Goal: Task Accomplishment & Management: Use online tool/utility

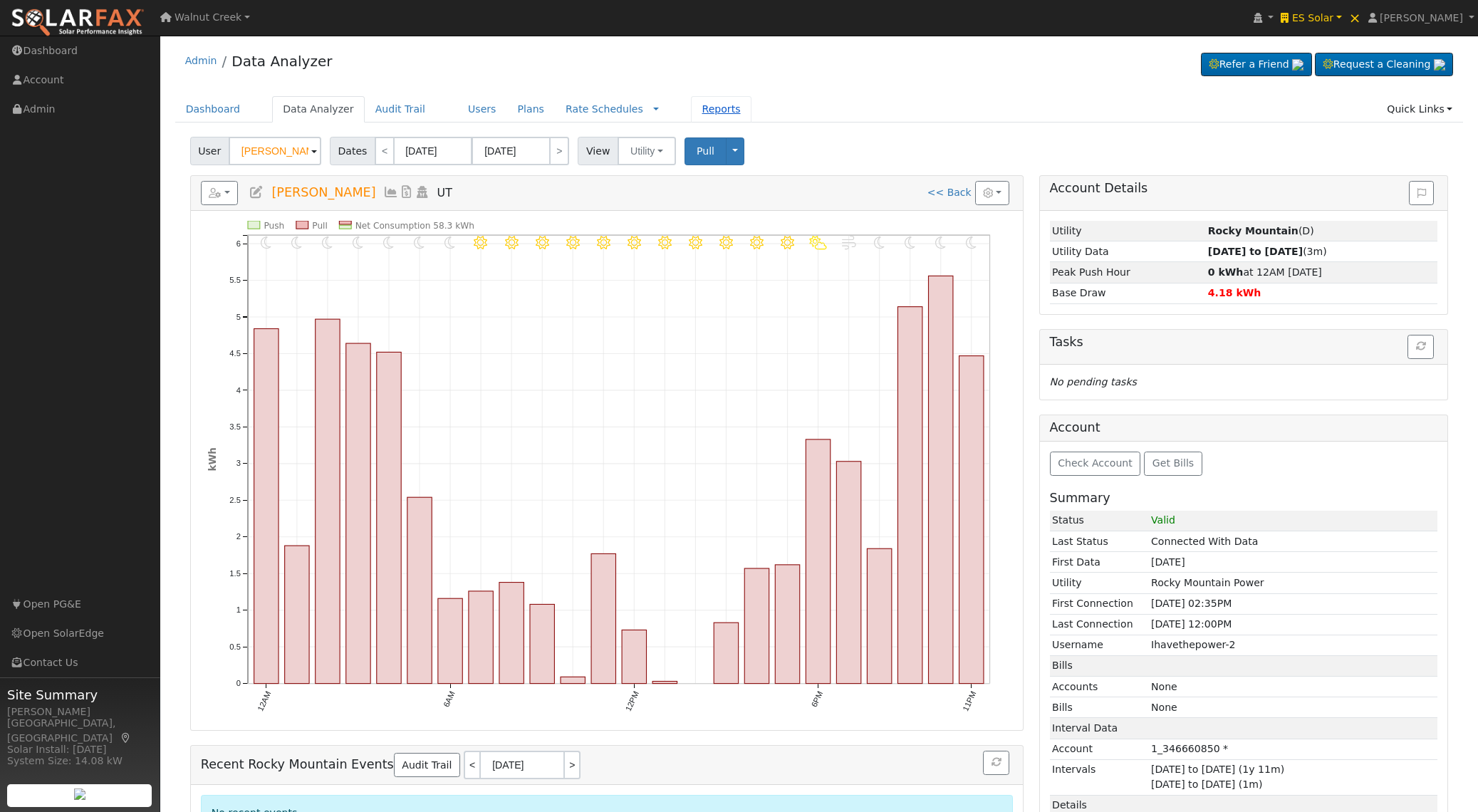
click at [691, 120] on link "Reports" at bounding box center [721, 109] width 60 height 26
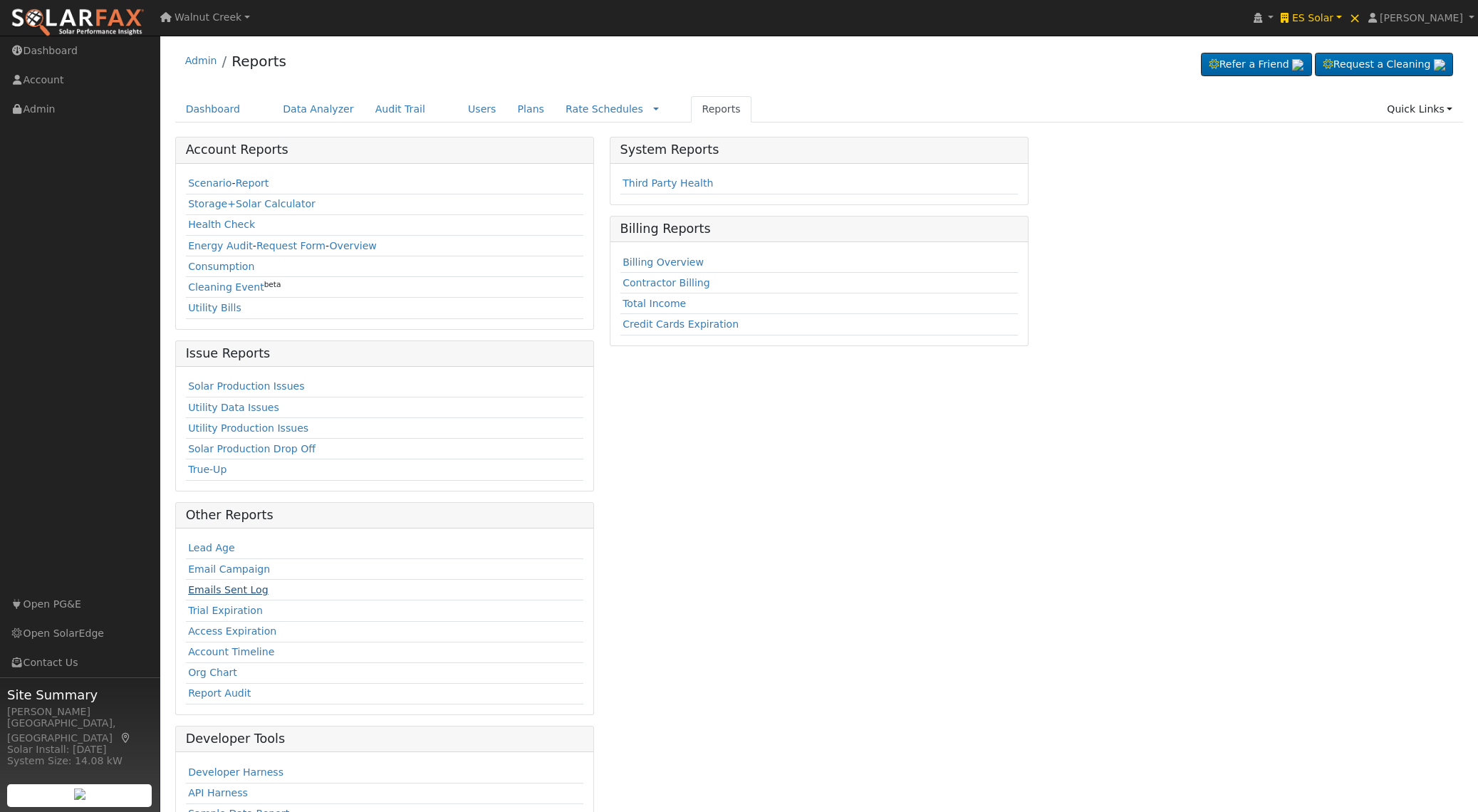
click at [244, 594] on link "Emails Sent Log" at bounding box center [228, 590] width 80 height 11
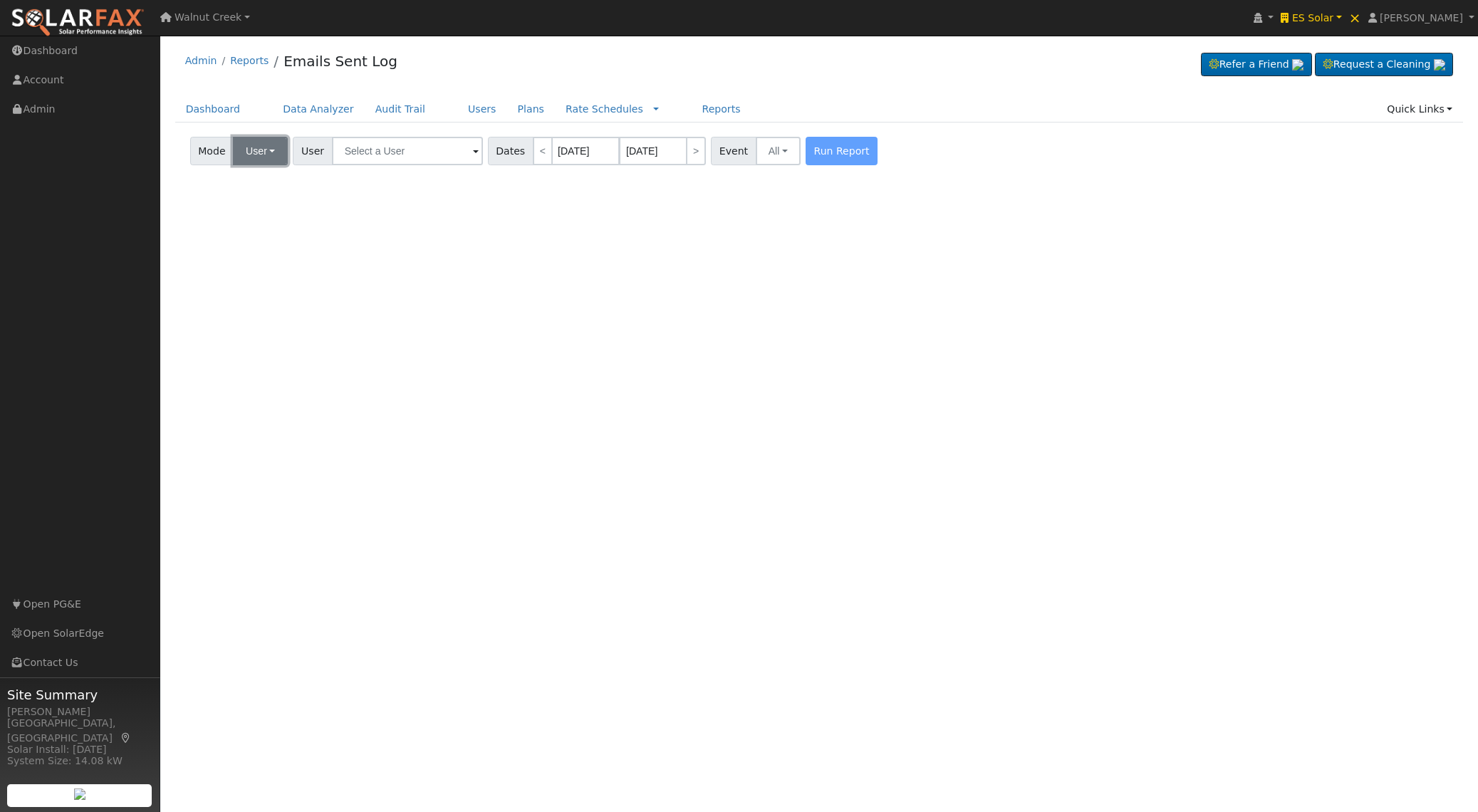
click at [245, 153] on button "user" at bounding box center [261, 150] width 55 height 28
drag, startPoint x: 397, startPoint y: 196, endPoint x: 393, endPoint y: 173, distance: 23.3
click at [396, 196] on div "User Profile First name Last name Email Email Notifications No Emails No Emails…" at bounding box center [819, 424] width 1318 height 776
click at [397, 154] on input "text" at bounding box center [408, 150] width 151 height 28
paste input "[EMAIL_ADDRESS][DOMAIN_NAME]"
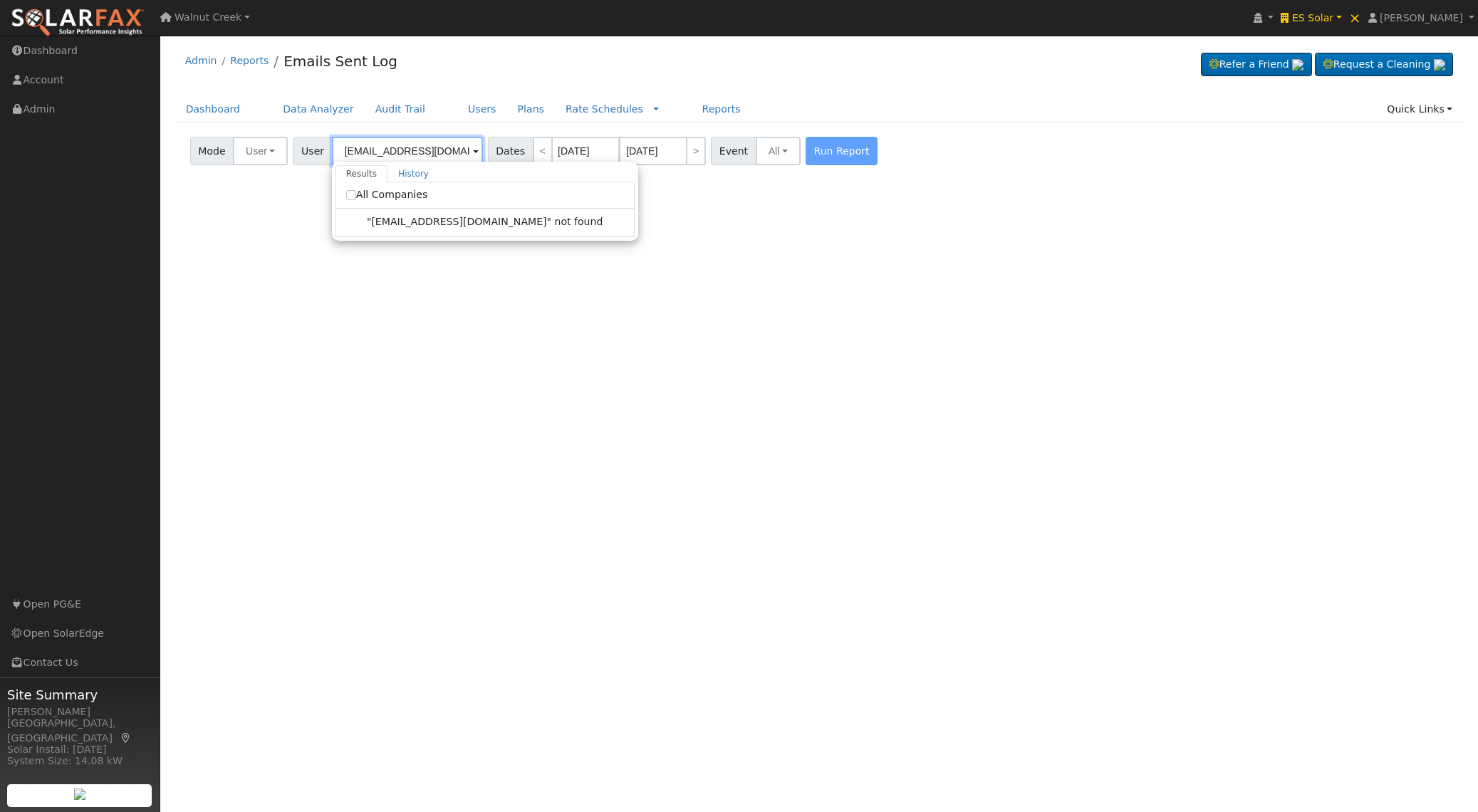
type input "[EMAIL_ADDRESS][DOMAIN_NAME]"
click at [412, 201] on label "All Companies" at bounding box center [387, 195] width 82 height 15
click at [357, 200] on input "All Companies" at bounding box center [351, 195] width 10 height 10
checkbox input "true"
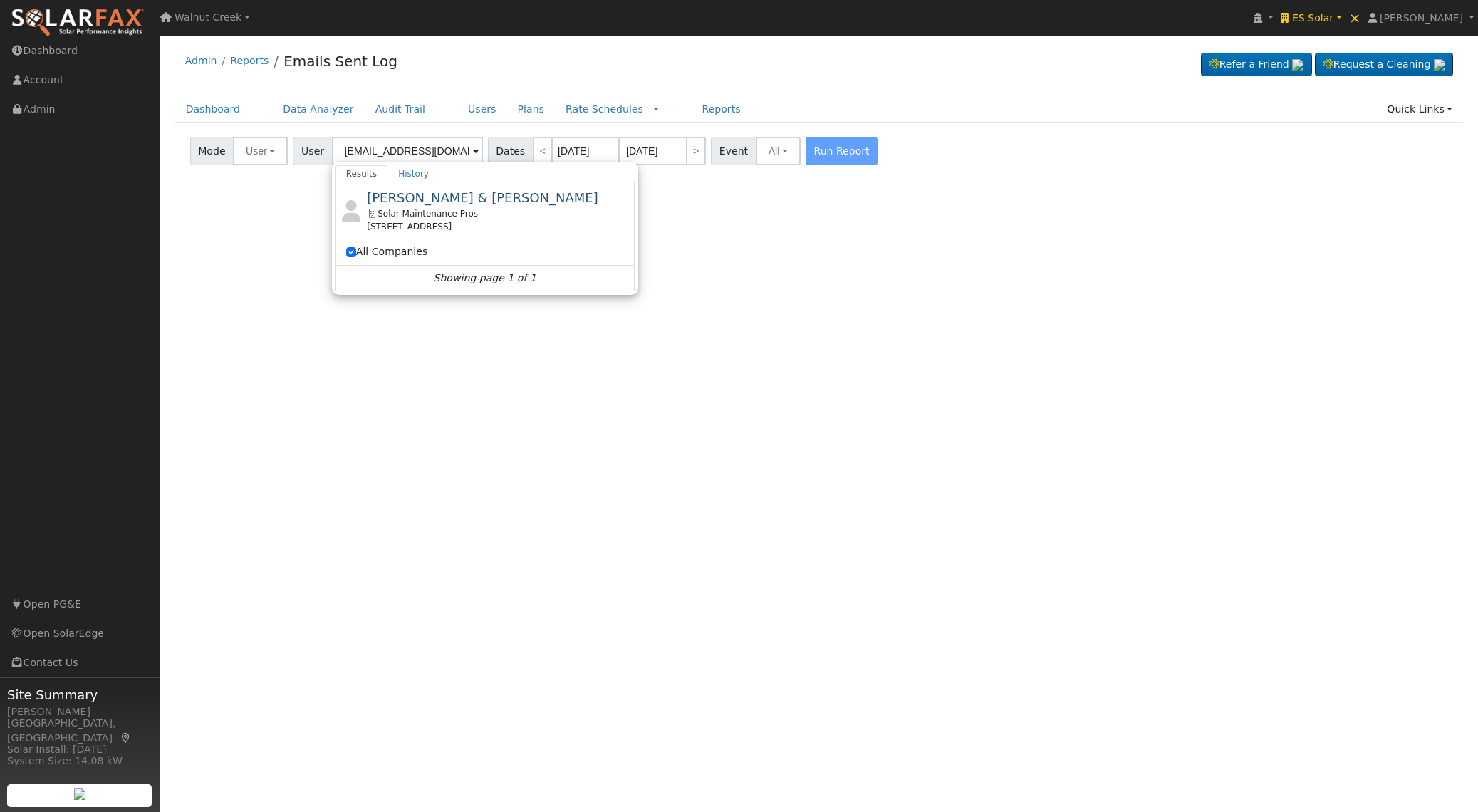
click at [996, 200] on div "User Profile First name Last name Email Email Notifications No Emails No Emails…" at bounding box center [819, 424] width 1318 height 776
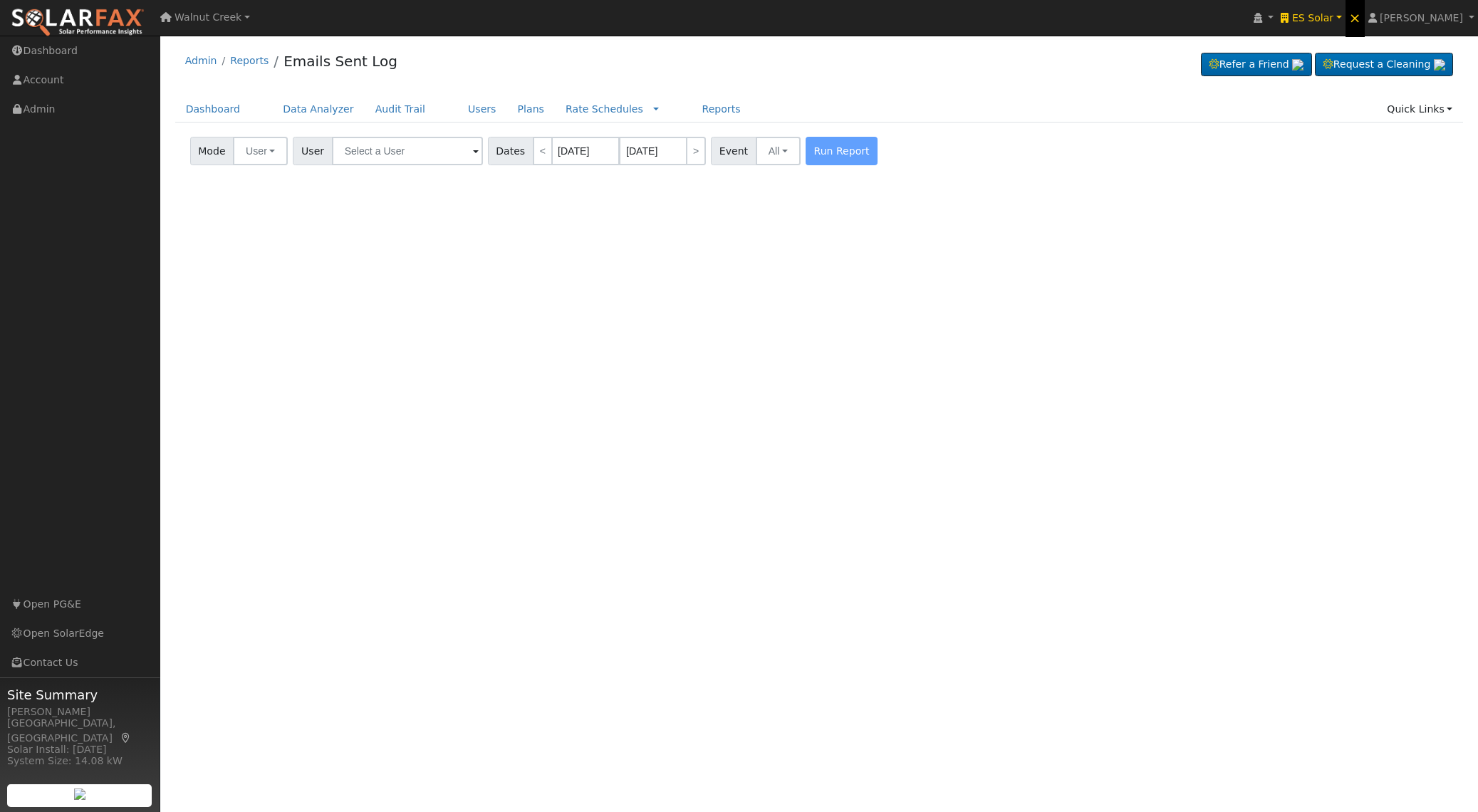
drag, startPoint x: 1395, startPoint y: 18, endPoint x: 1386, endPoint y: 25, distance: 11.4
click at [1361, 19] on span "×" at bounding box center [1355, 17] width 12 height 17
paste input "[EMAIL_ADDRESS][DOMAIN_NAME]"
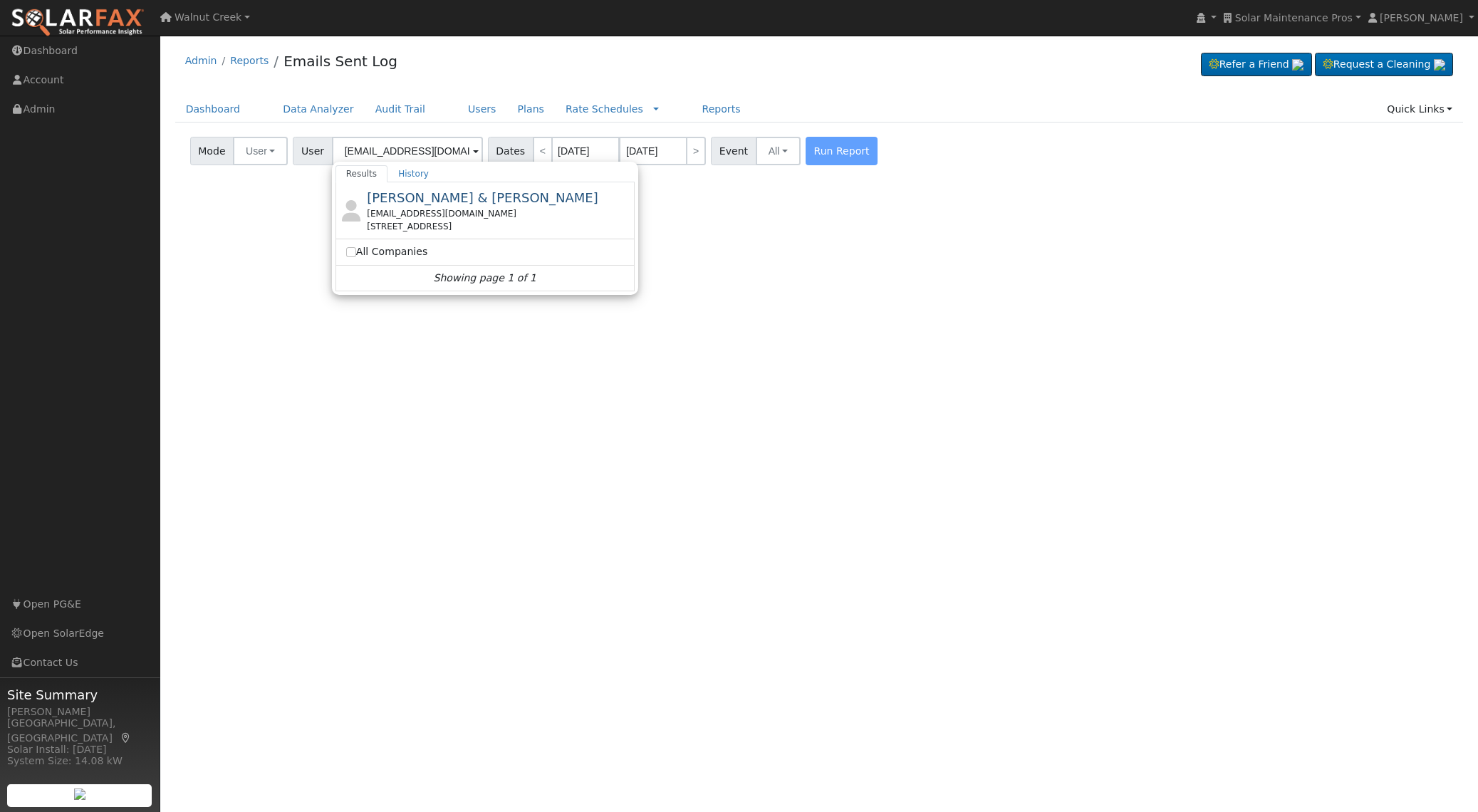
click at [449, 213] on div "ssexenian@hotmail.com" at bounding box center [499, 214] width 264 height 13
type input "George & Silva Sexenian"
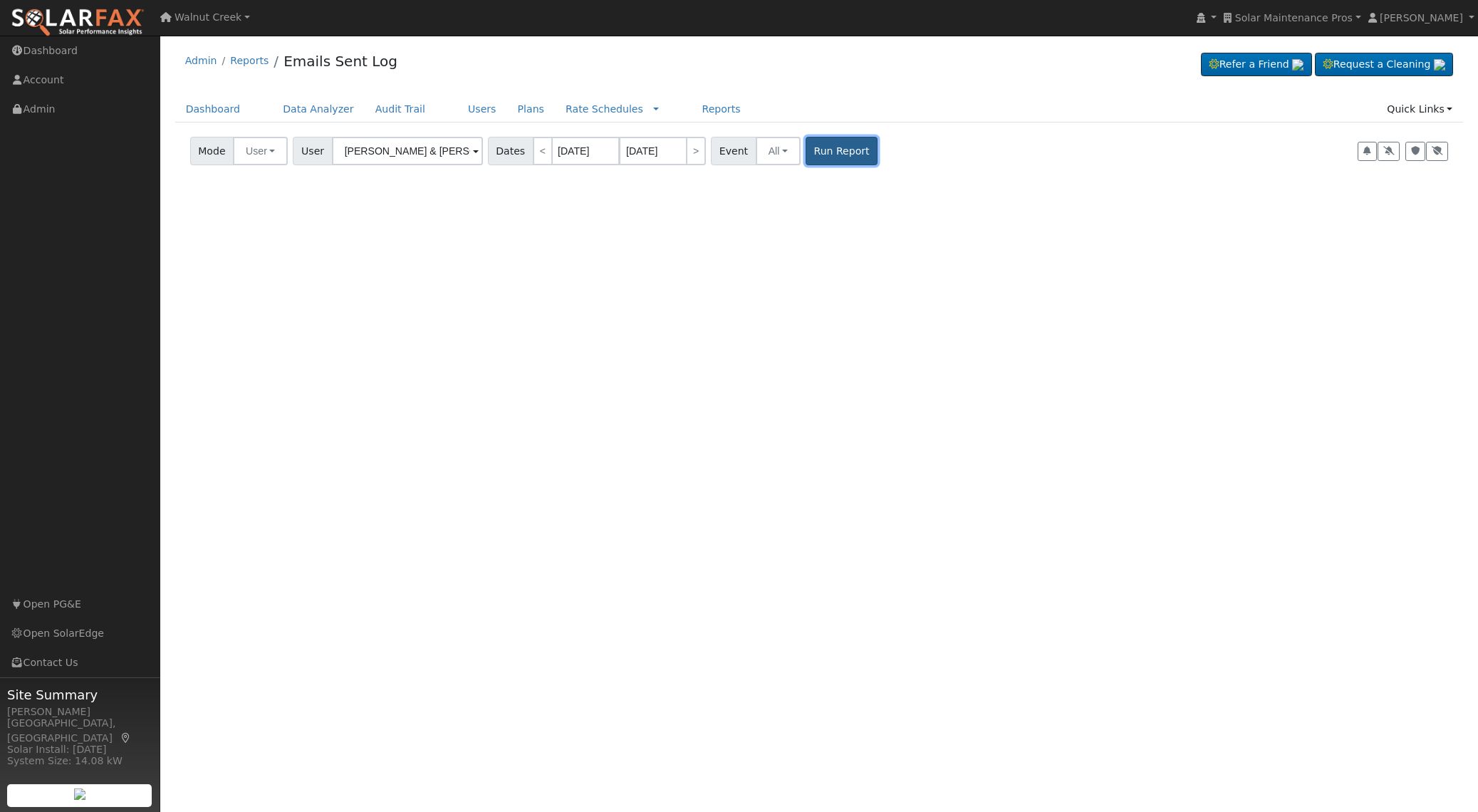
click at [809, 153] on button "Run Report" at bounding box center [841, 150] width 72 height 28
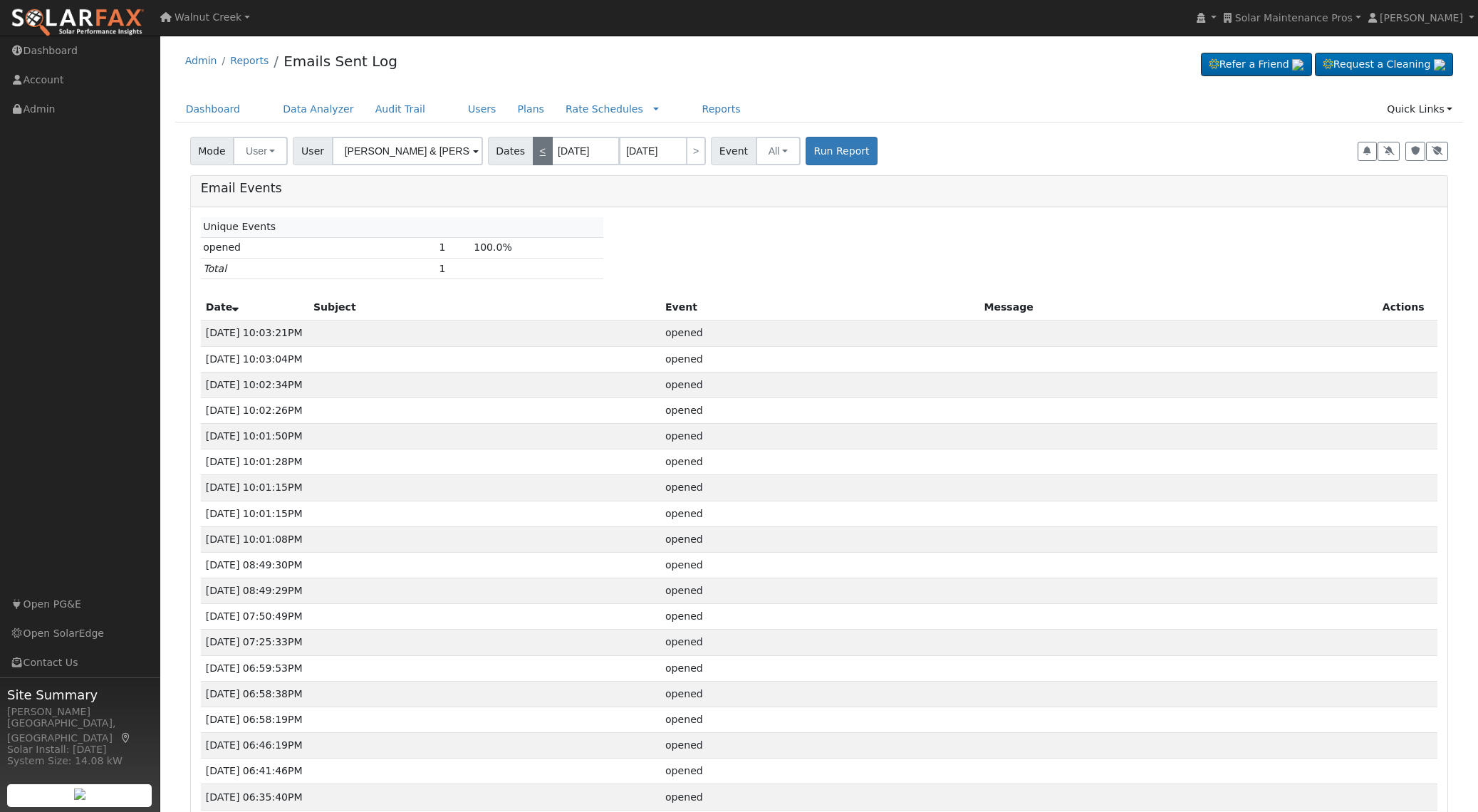
click at [533, 151] on link "<" at bounding box center [542, 150] width 20 height 28
type input "[DATE]"
click at [826, 148] on button "Run Report" at bounding box center [841, 150] width 72 height 28
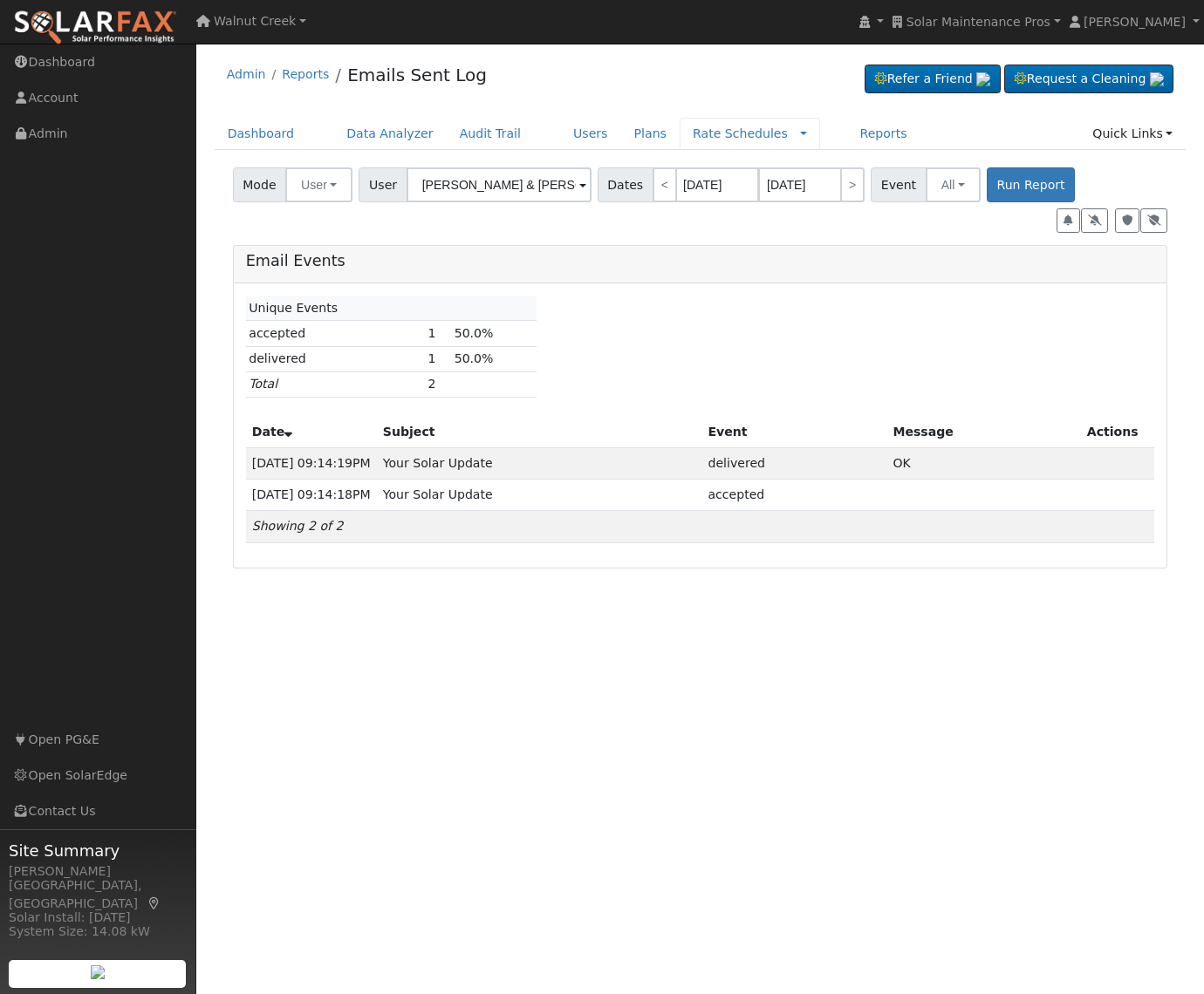
click at [782, 133] on div "Rate Schedules Rate Schedules Companies Messages" at bounding box center [749, 133] width 140 height 32
click at [799, 134] on link at bounding box center [802, 133] width 7 height 18
click at [750, 186] on link "Companies" at bounding box center [761, 188] width 121 height 25
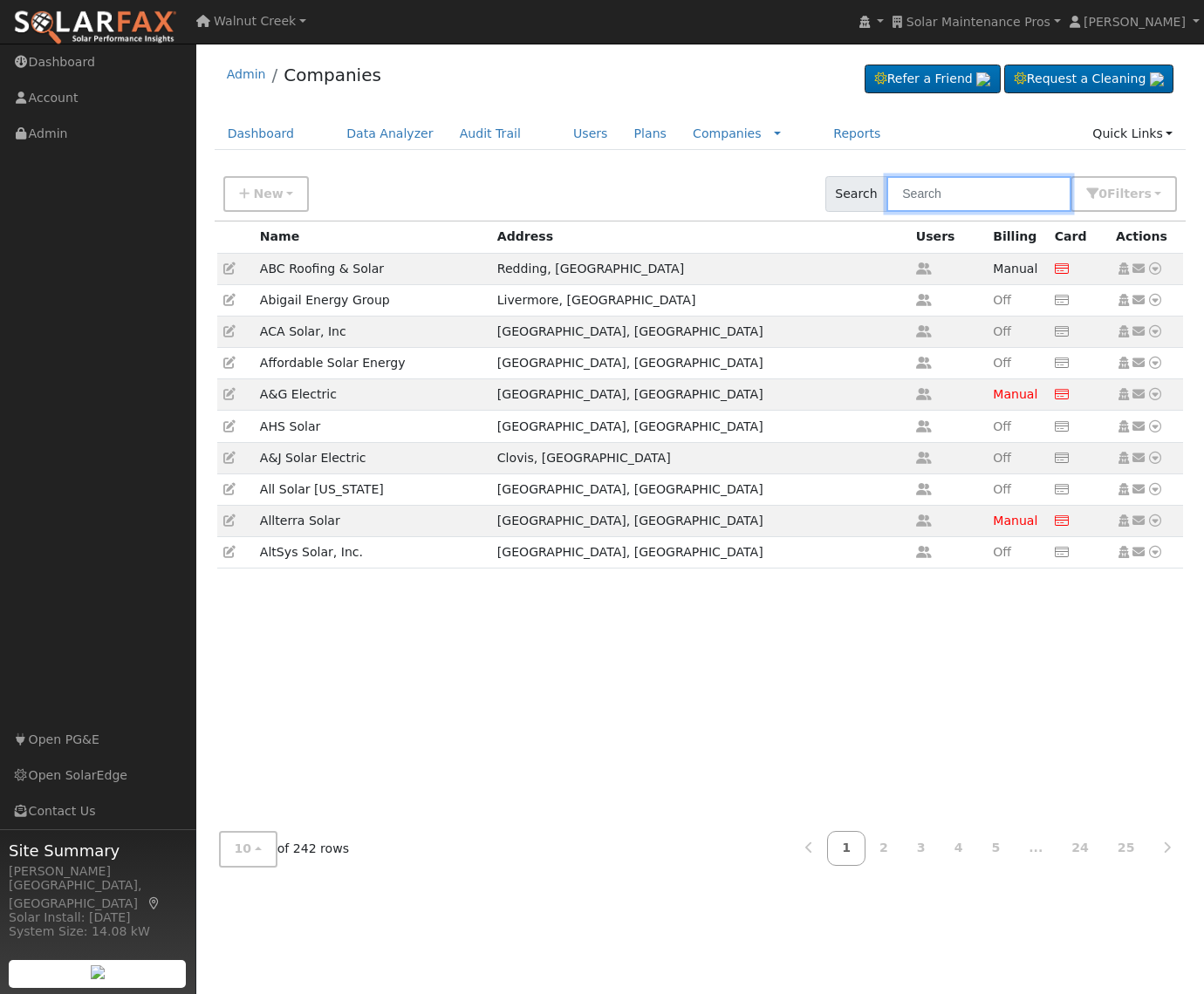
click at [974, 200] on input "text" at bounding box center [978, 194] width 185 height 36
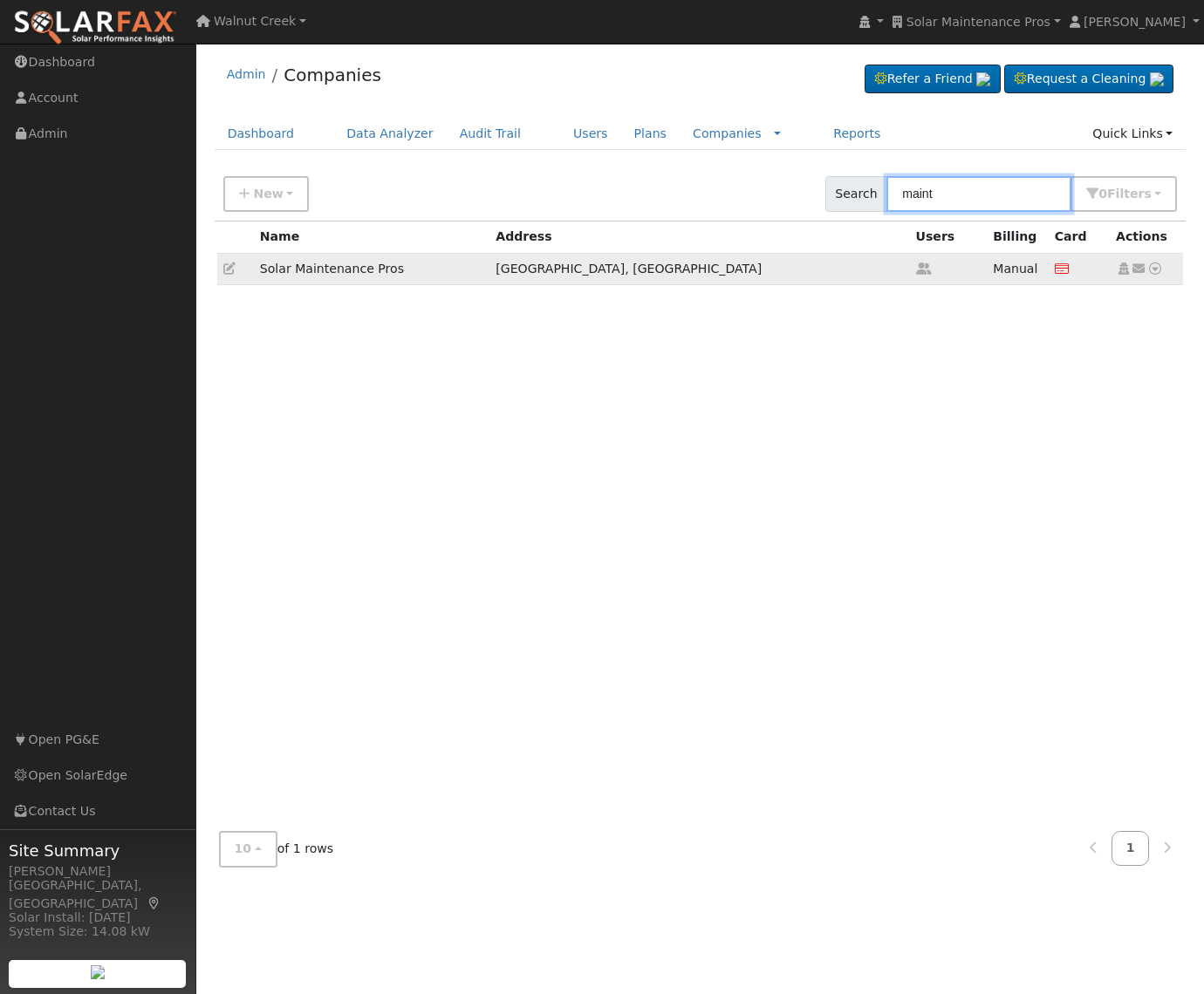
type input "maint"
click at [231, 269] on icon at bounding box center [230, 268] width 12 height 12
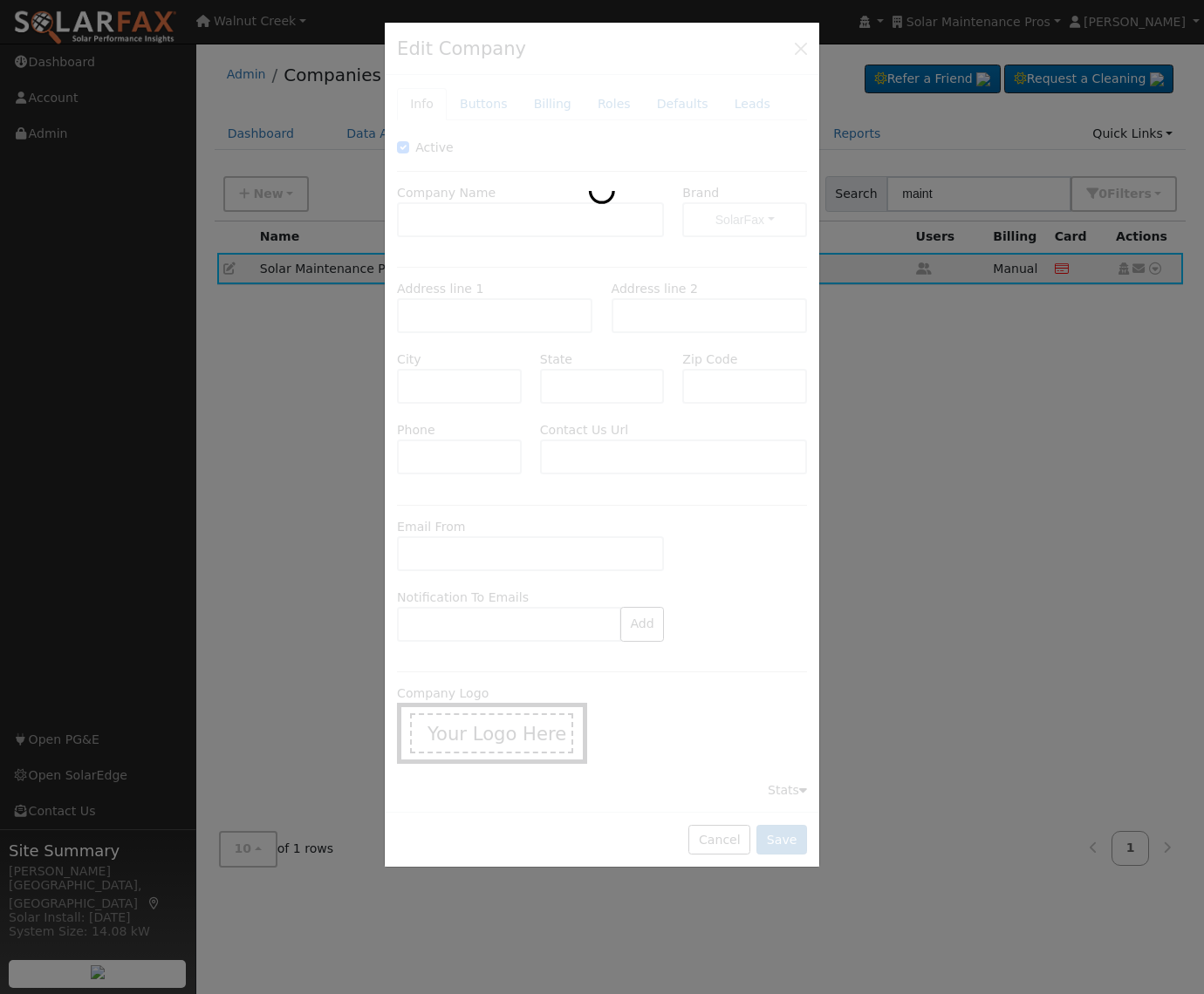
type input "Solar Maintenance Pros"
type input "4175 W. Sierra Madre Ave #103"
type input "Fresno"
type input "CA"
type input "93722"
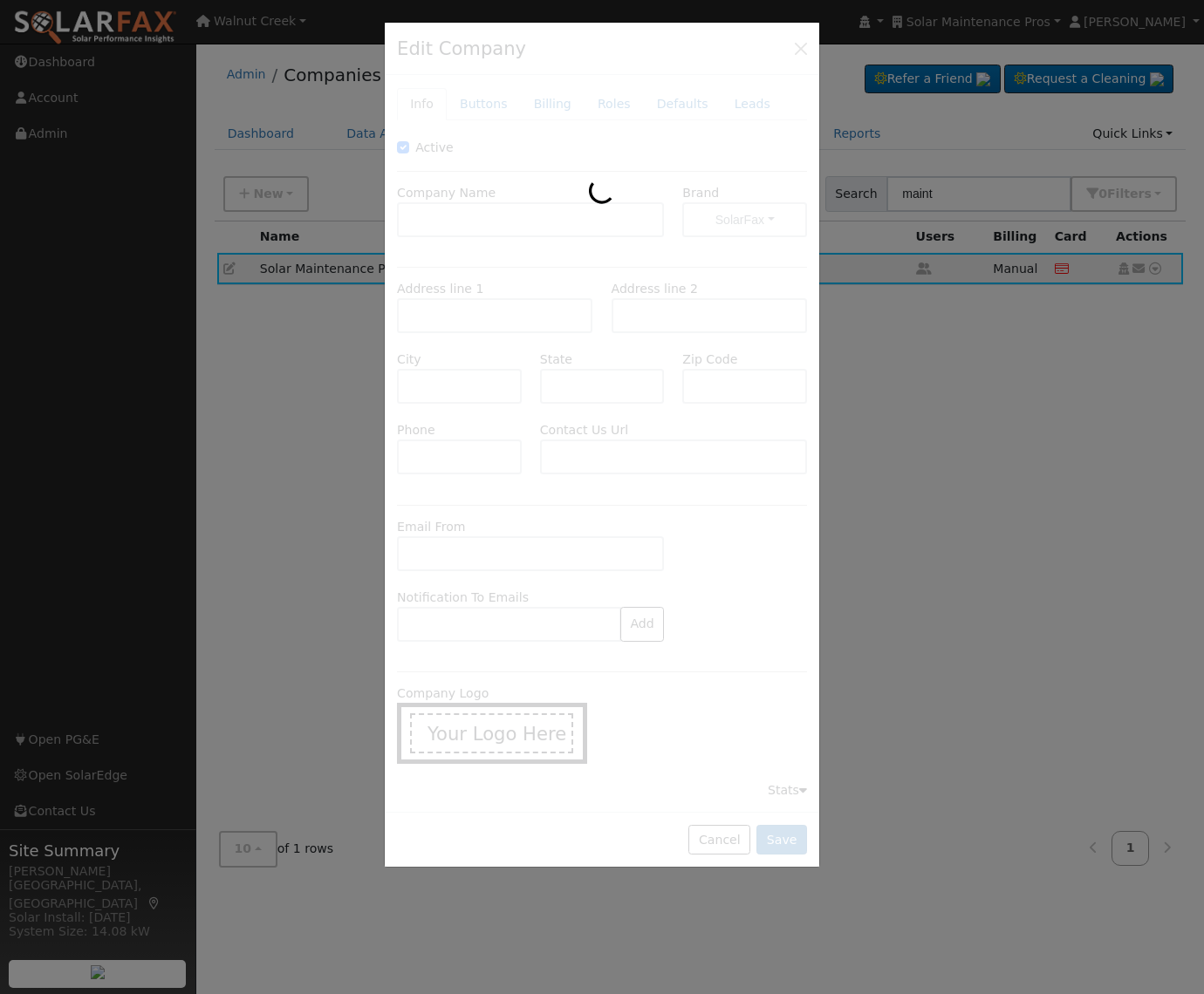
type input "559-447-1557"
type input "https://solarmaintenancepros.com/contact/?utm_source=solardatapros&utm_medium=s…"
type input "monitoring@solarmaintenancepros.com"
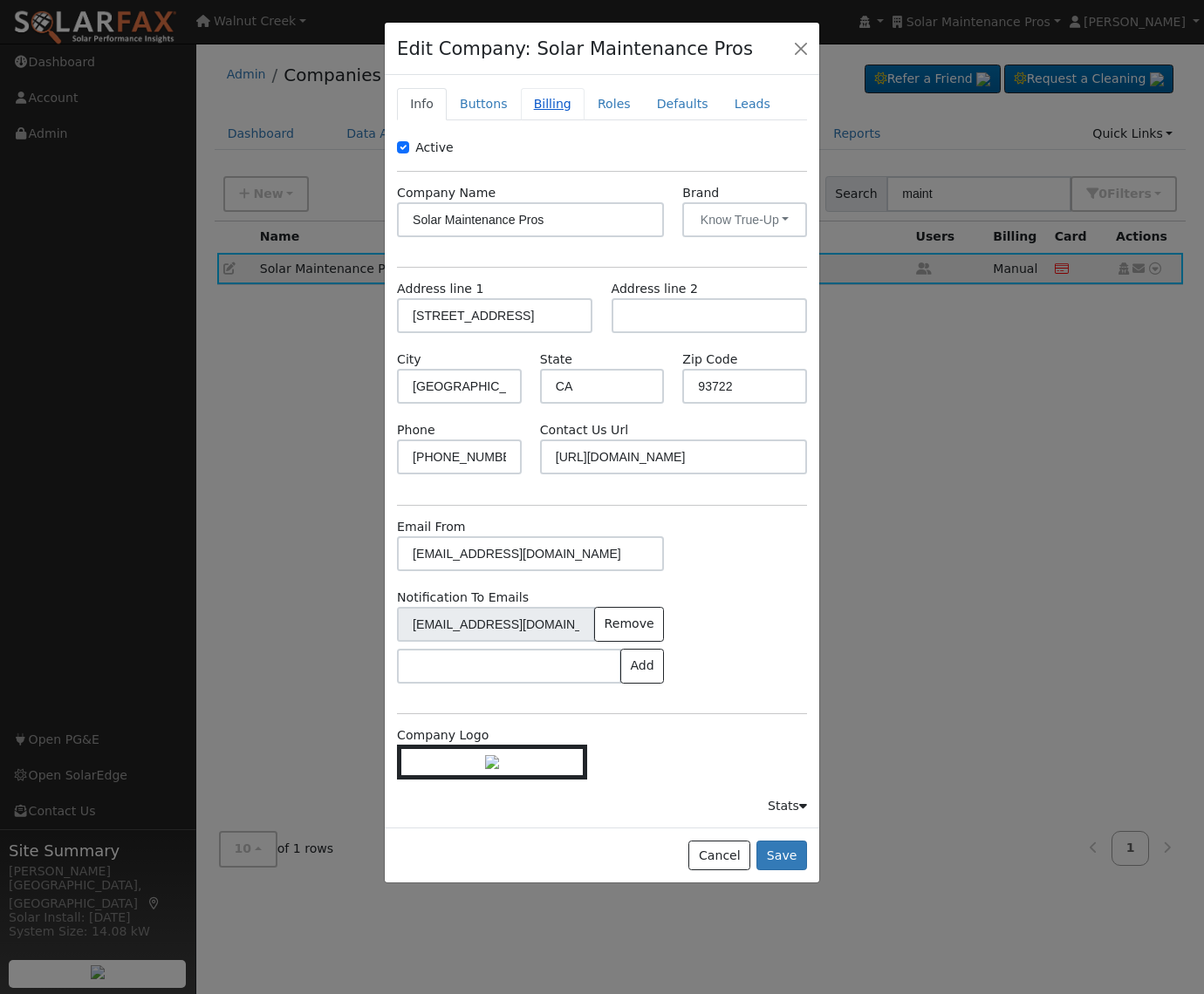
click at [561, 99] on link "Billing" at bounding box center [553, 104] width 64 height 32
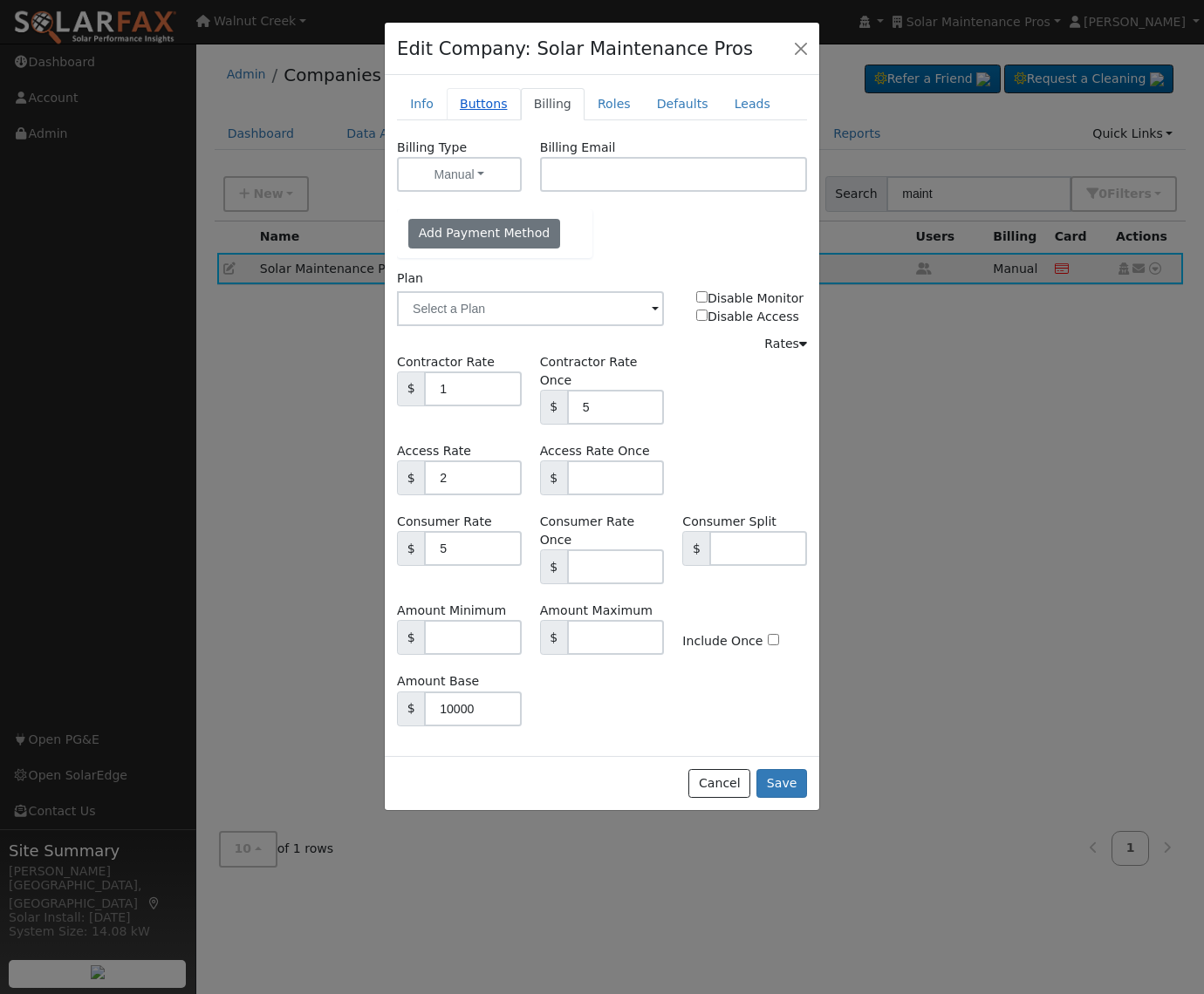
click at [462, 107] on link "Buttons" at bounding box center [483, 104] width 75 height 32
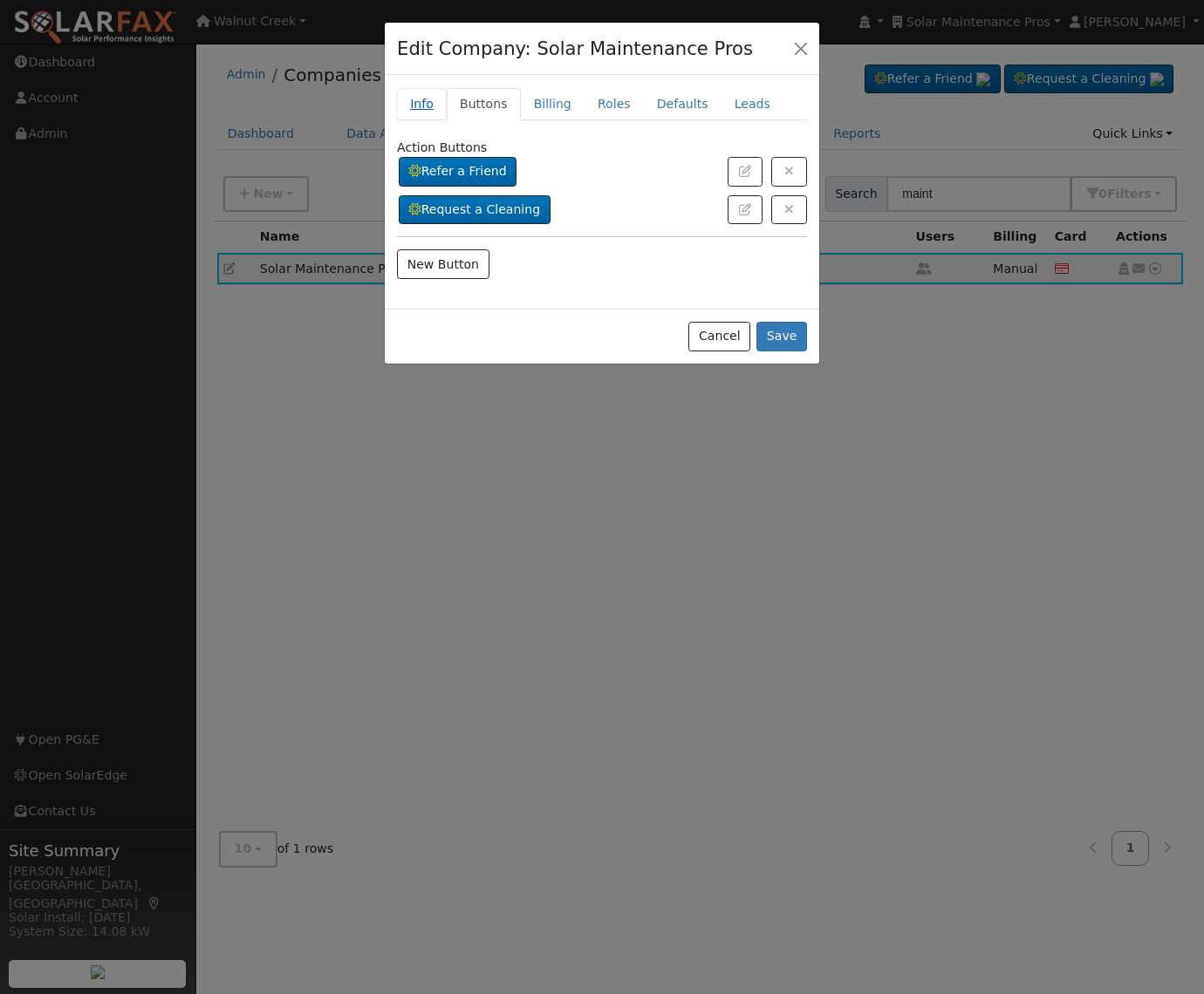
click at [422, 102] on link "Info" at bounding box center [422, 104] width 50 height 32
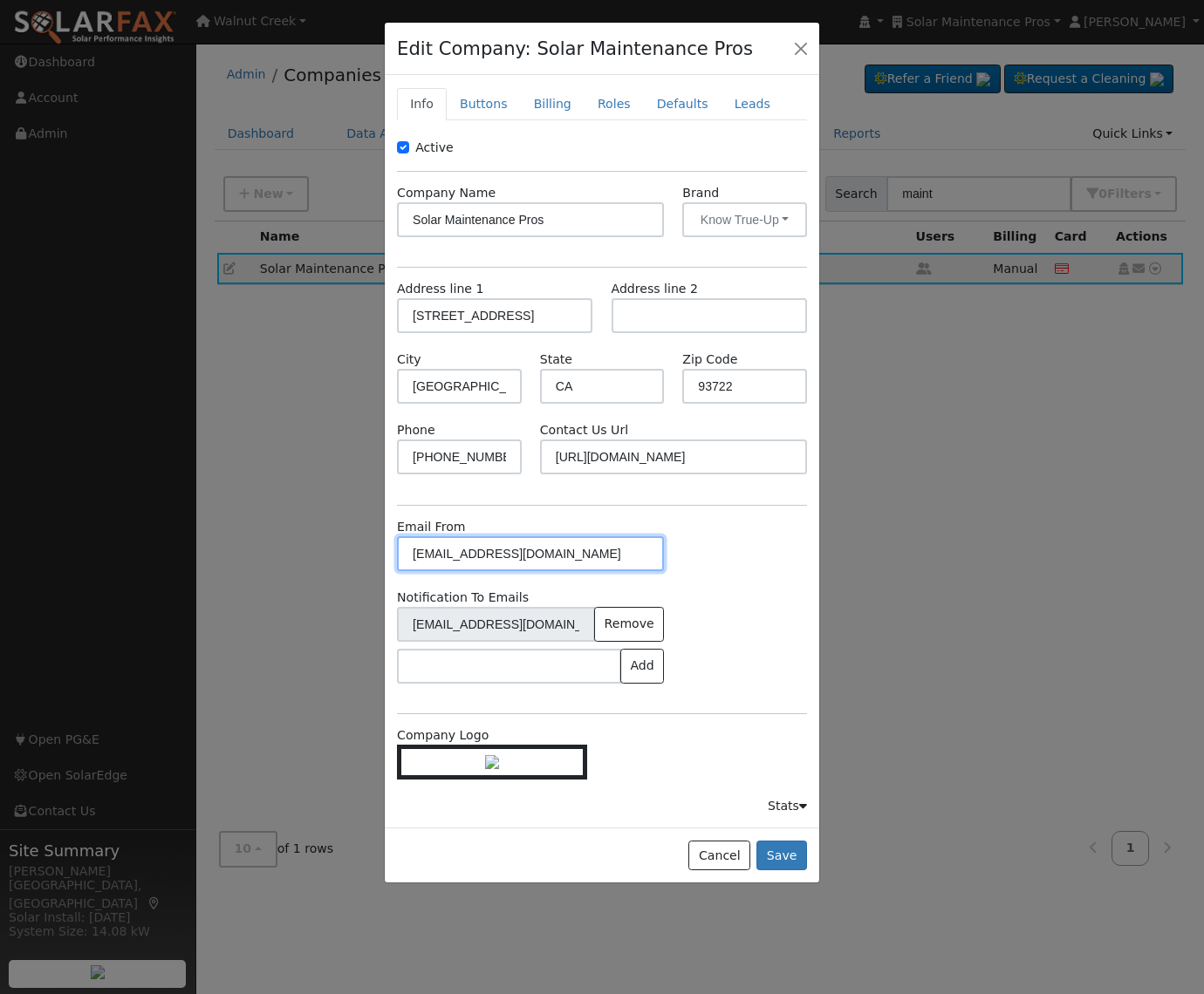
click at [573, 558] on input "monitoring@solarmaintenancepros.com" at bounding box center [530, 553] width 266 height 35
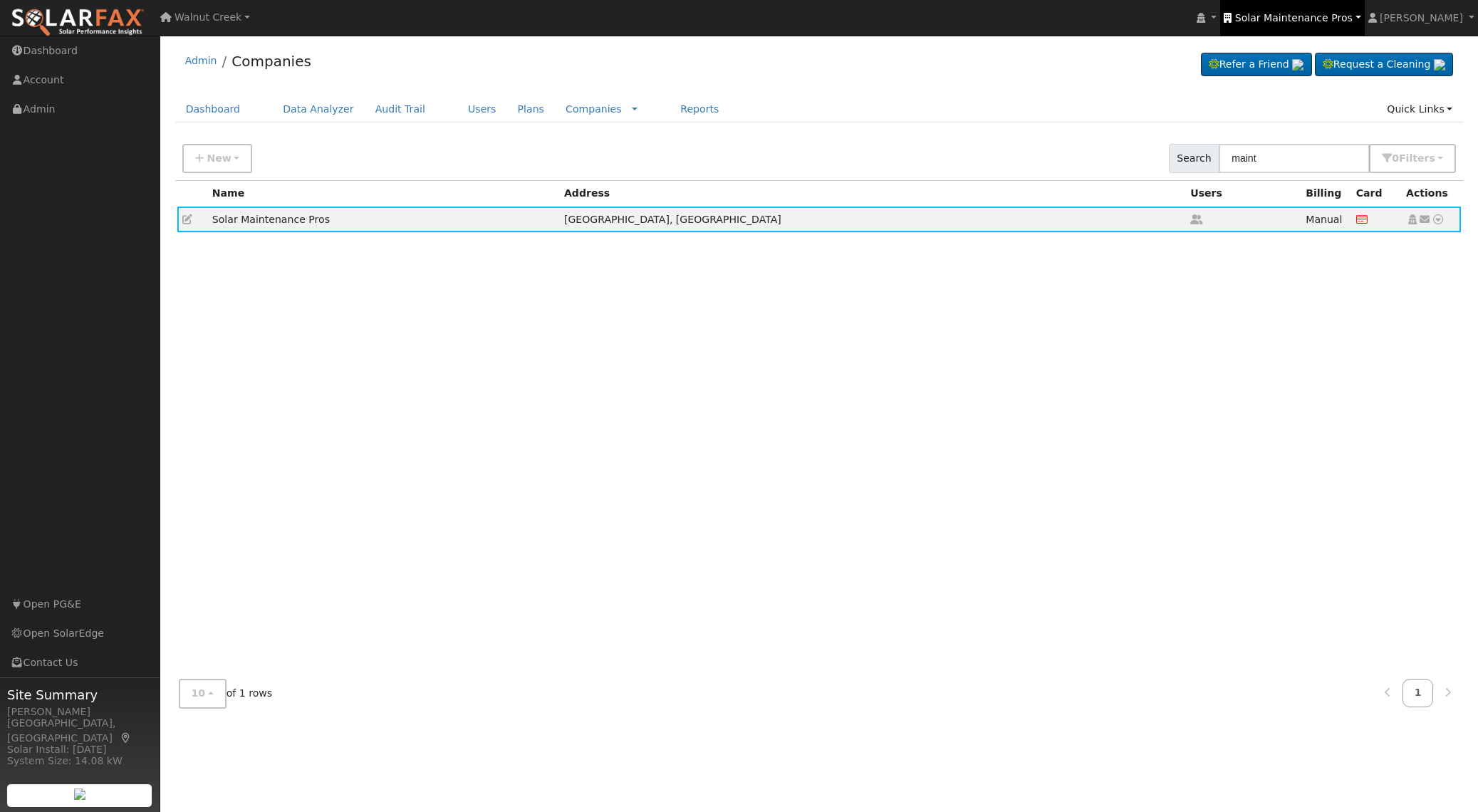
click at [983, 25] on link "Solar Maintenance Pros" at bounding box center [1292, 18] width 144 height 36
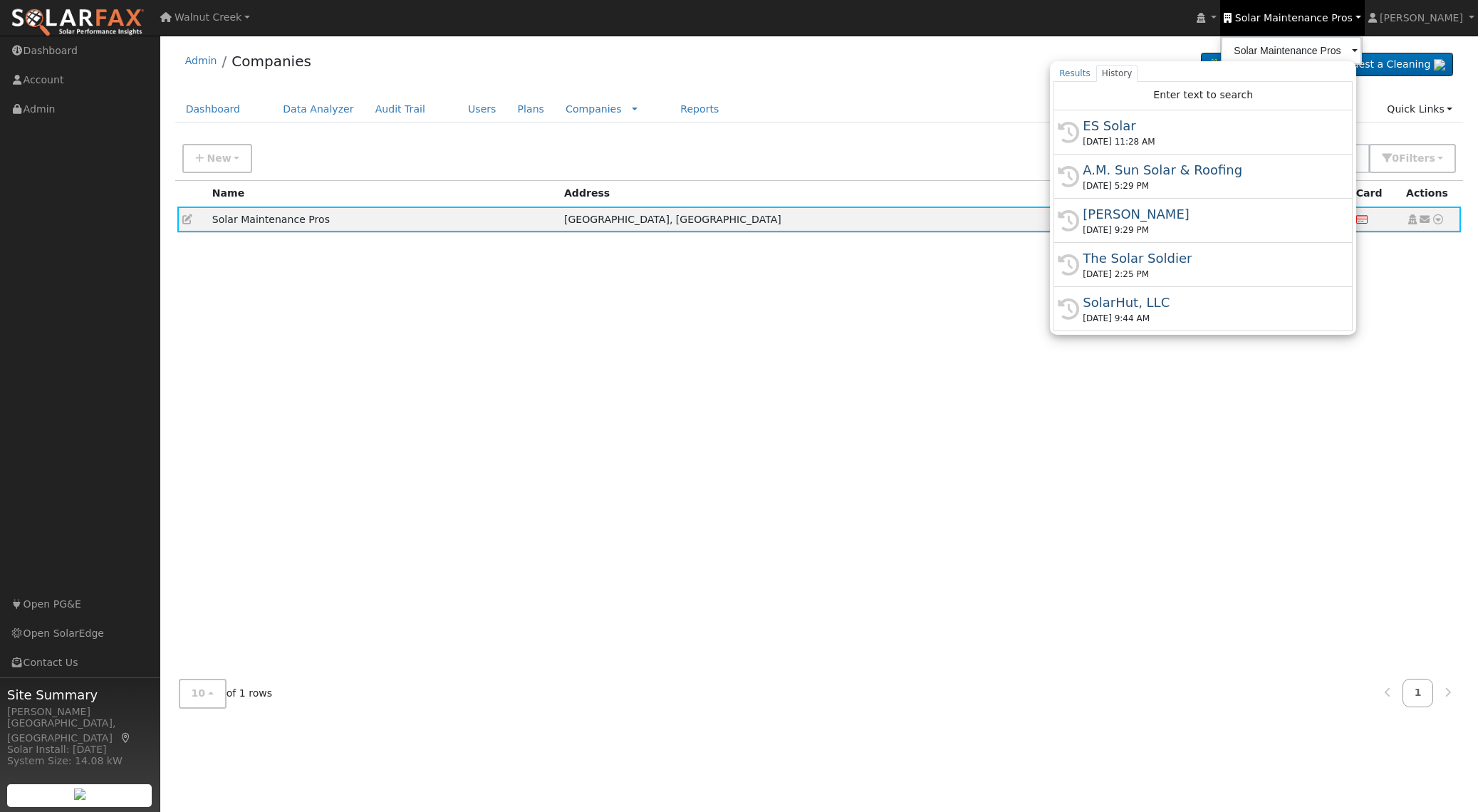
click at [983, 141] on div "09/08/2025 11:28 AM" at bounding box center [1209, 142] width 253 height 13
type input "ES Solar"
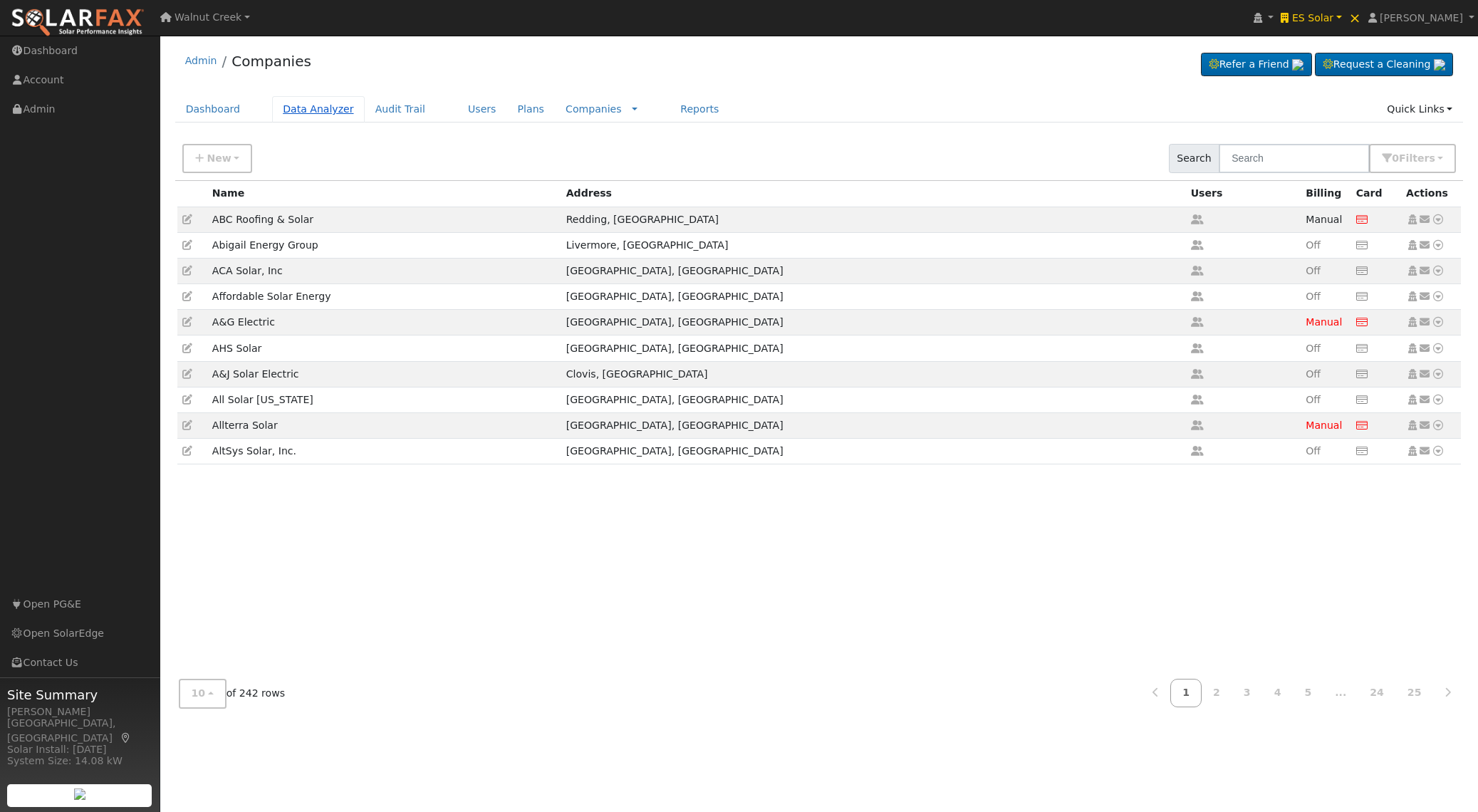
click at [309, 103] on link "Data Analyzer" at bounding box center [318, 109] width 93 height 26
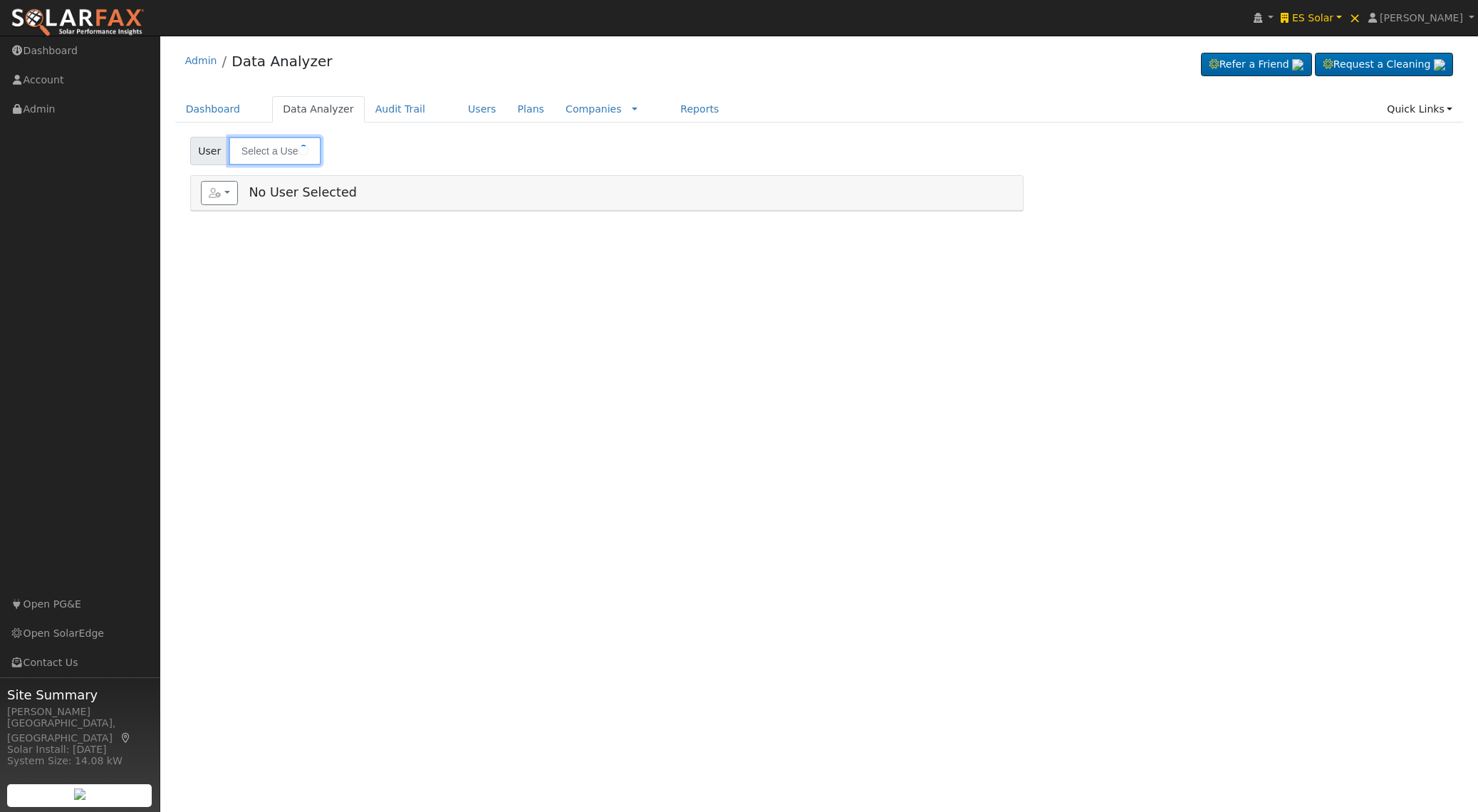
type input "[PERSON_NAME]"
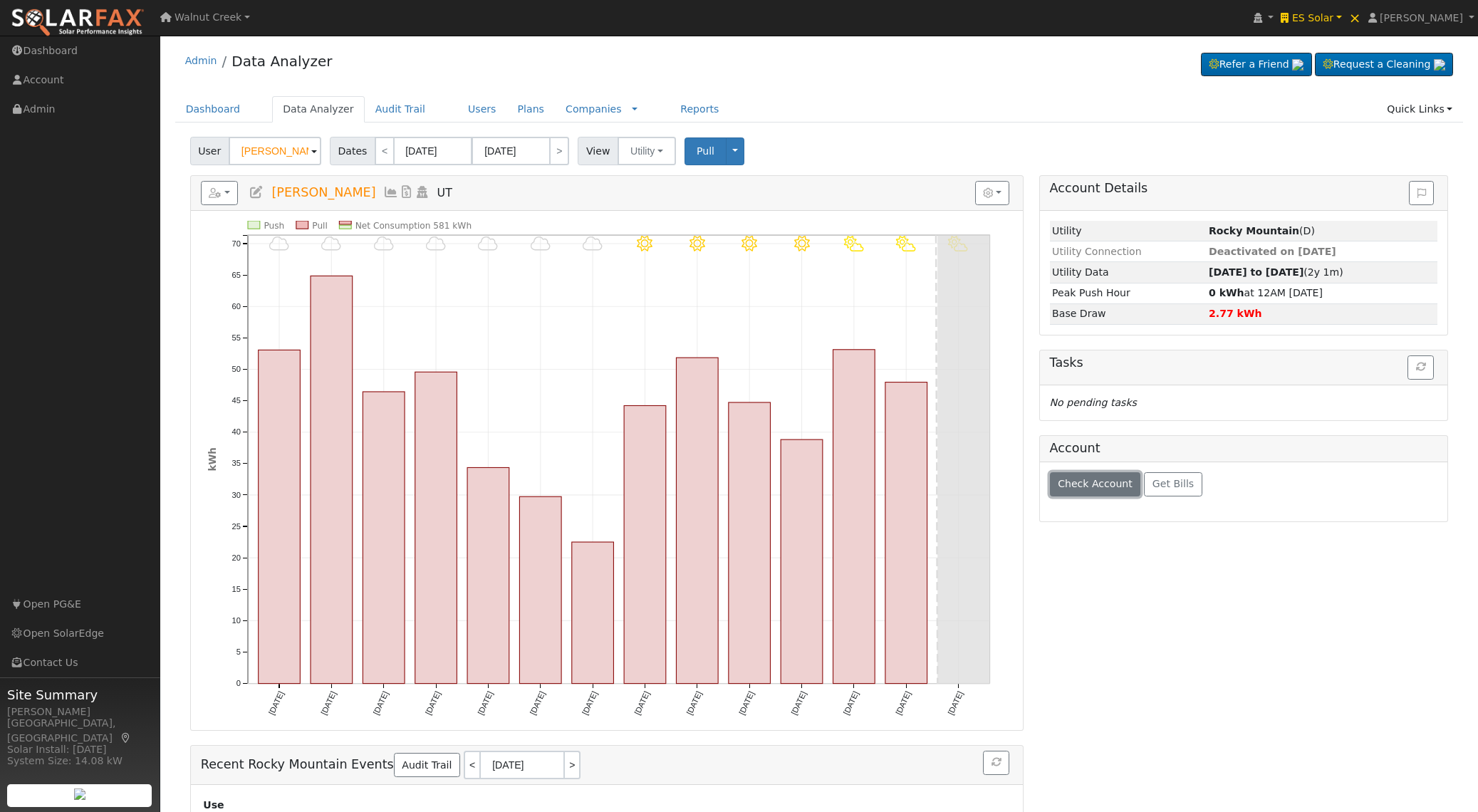
click at [1101, 482] on span "Check Account" at bounding box center [1096, 484] width 75 height 11
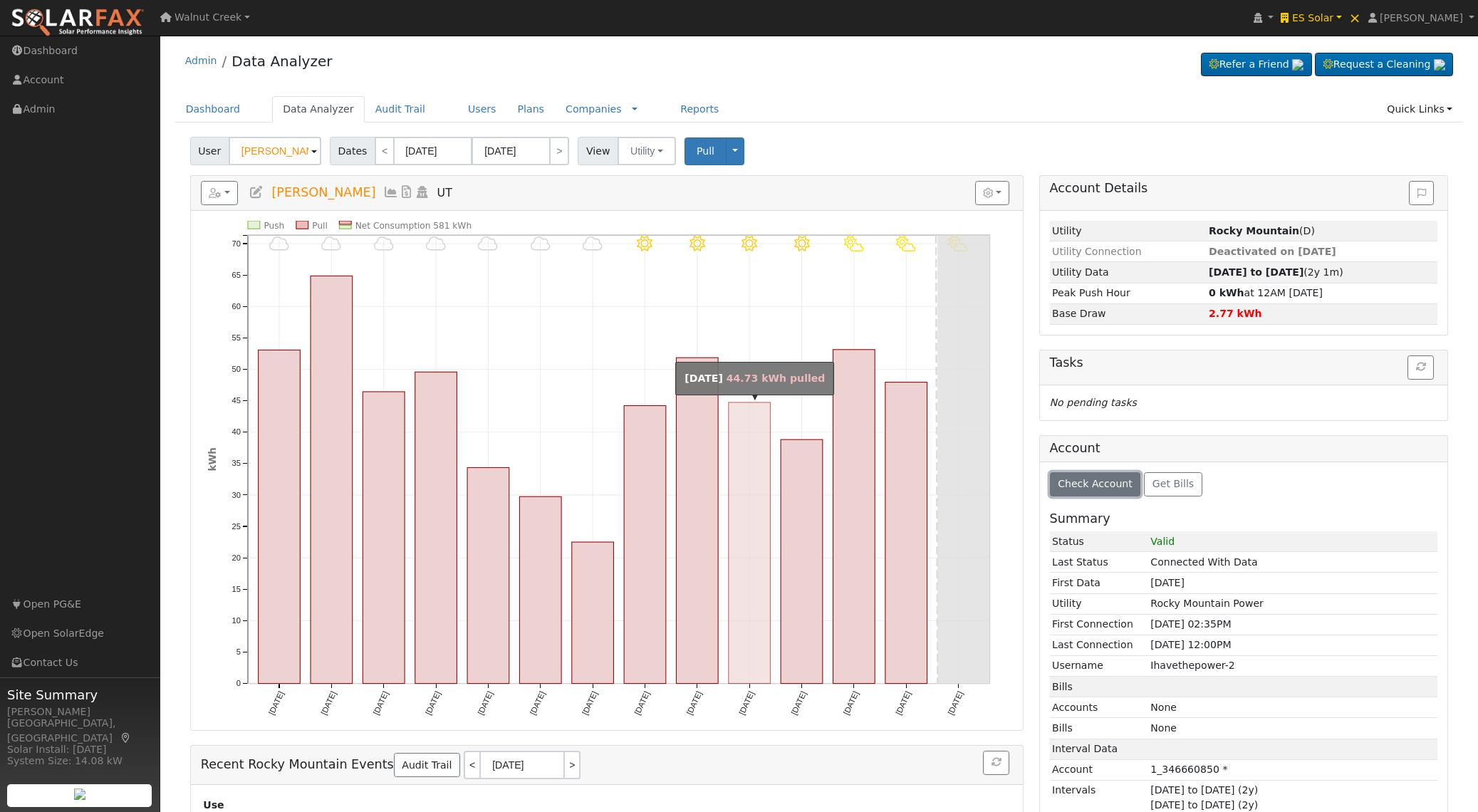
scroll to position [2, 0]
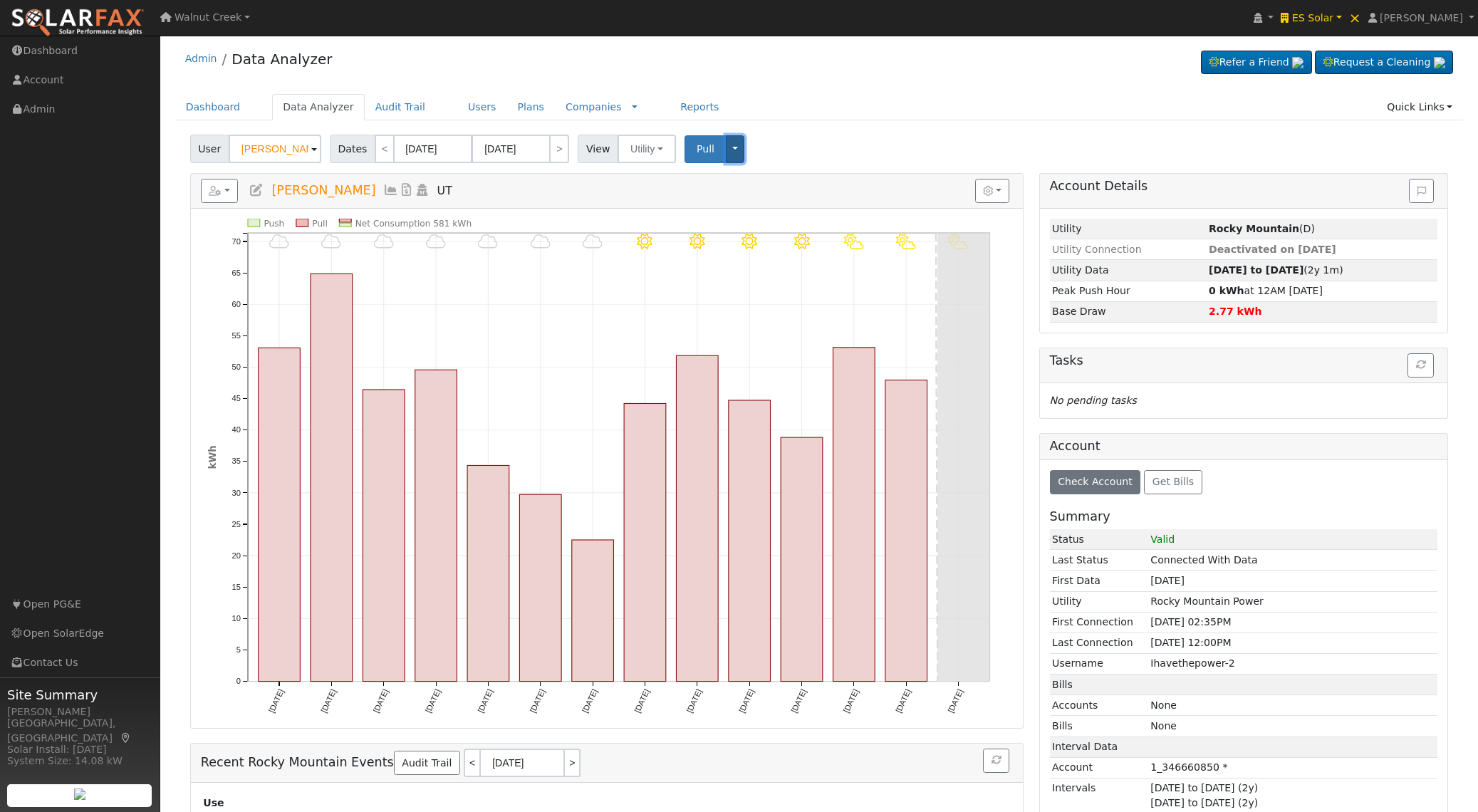
click at [732, 156] on button "Toggle Dropdown" at bounding box center [735, 149] width 19 height 28
click at [745, 224] on link "Delete ALL Data" at bounding box center [780, 231] width 108 height 20
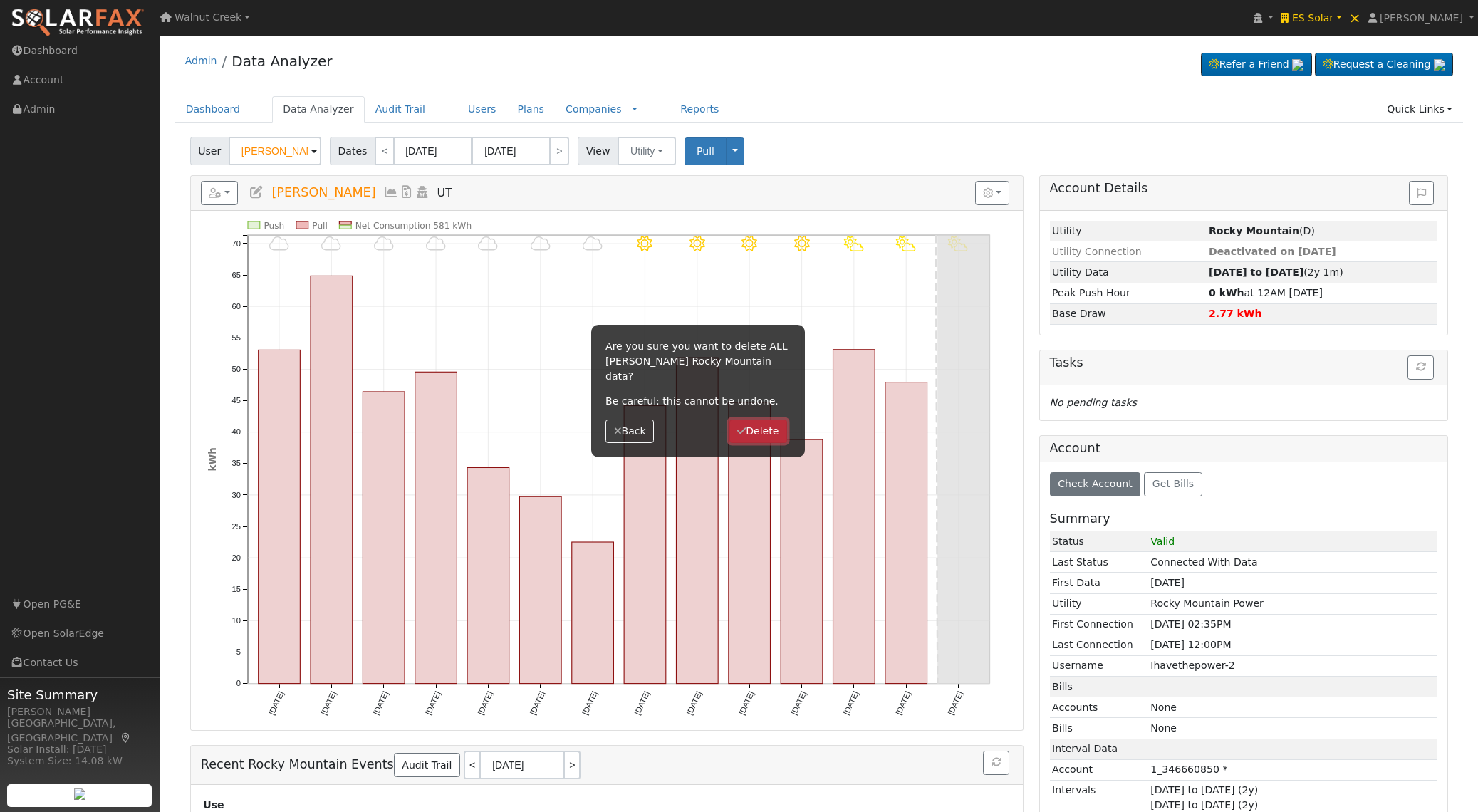
click at [769, 435] on button "Delete" at bounding box center [758, 432] width 58 height 24
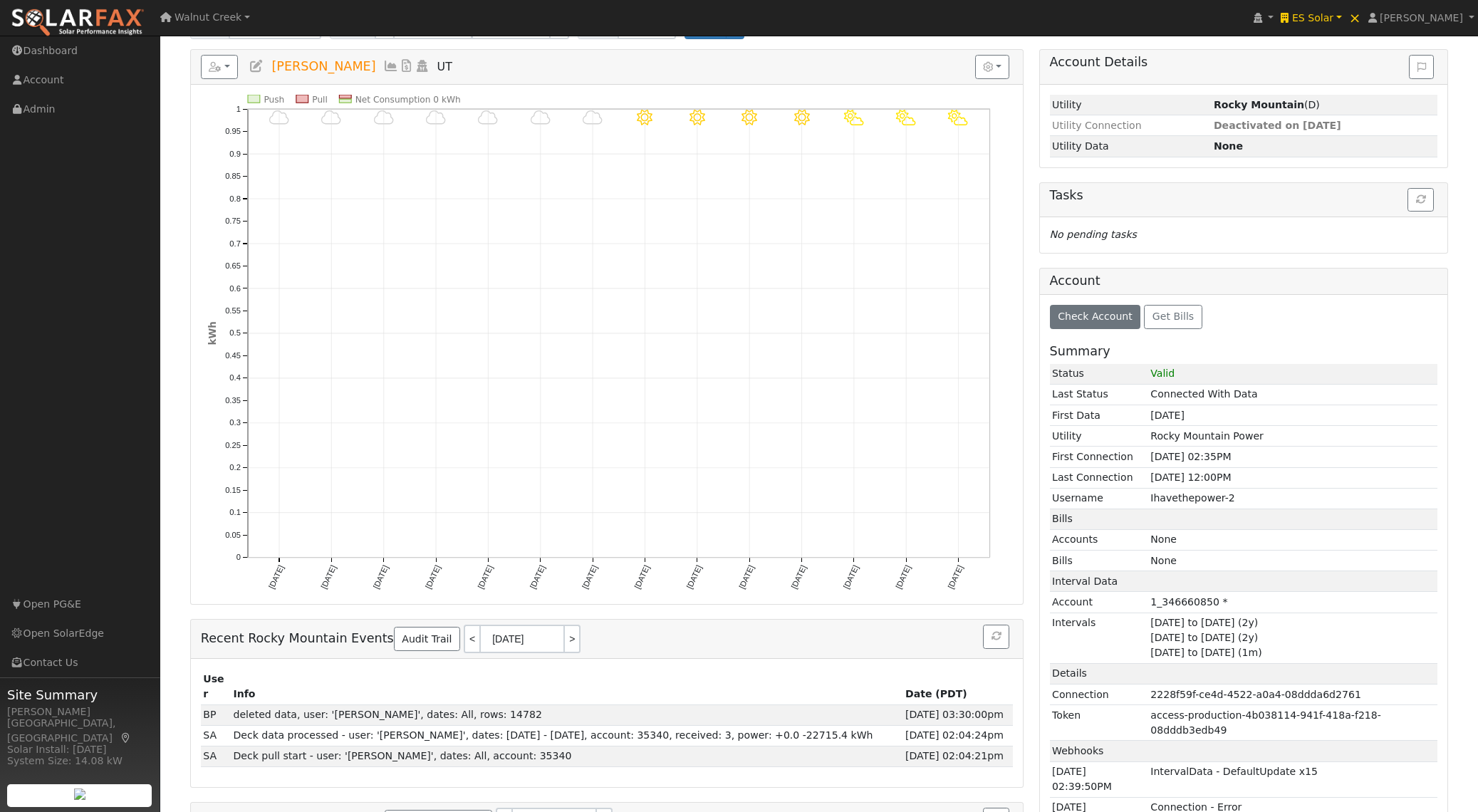
scroll to position [132, 0]
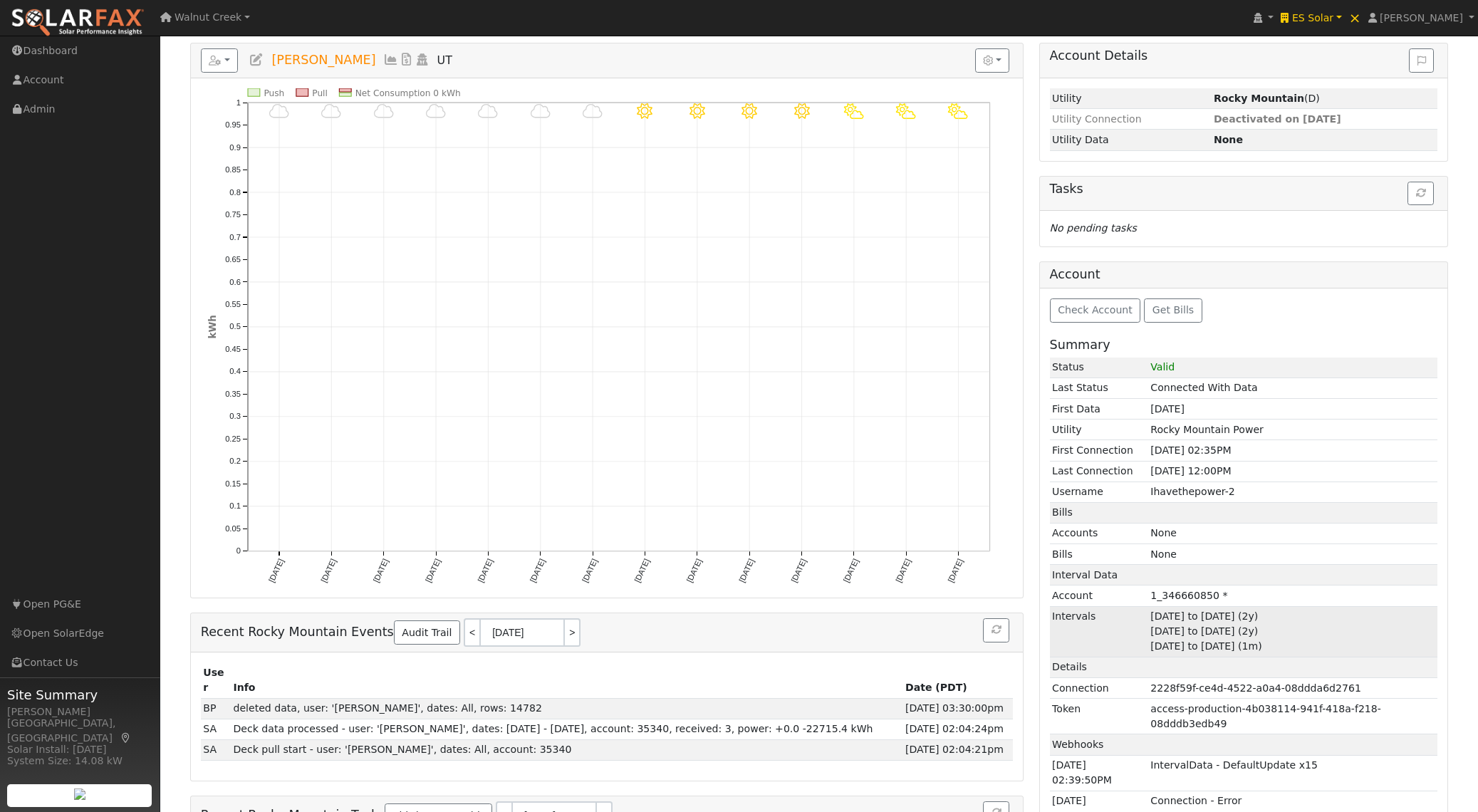
drag, startPoint x: 1156, startPoint y: 617, endPoint x: 1326, endPoint y: 646, distance: 172.5
click at [1326, 646] on td "[DATE] to [DATE] (2y) [DATE] to [DATE] (2y) [DATE] to [DATE] (1m)" at bounding box center [1293, 631] width 289 height 50
copy td "[DATE] to [DATE] (2y) [DATE] to [DATE] (2y) [DATE] to [DATE] (1m)"
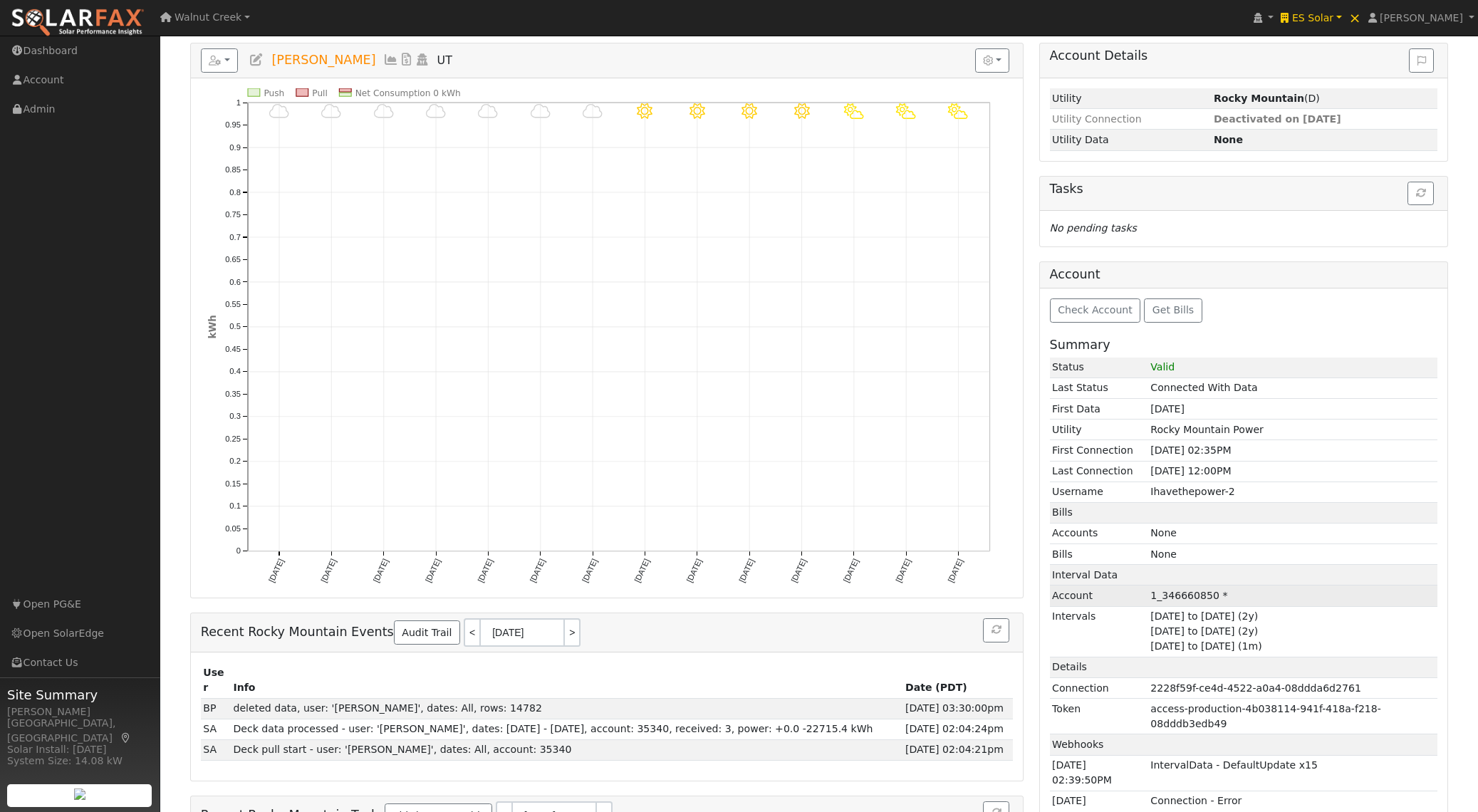
click at [1186, 595] on td "1_346660850 *" at bounding box center [1293, 595] width 289 height 20
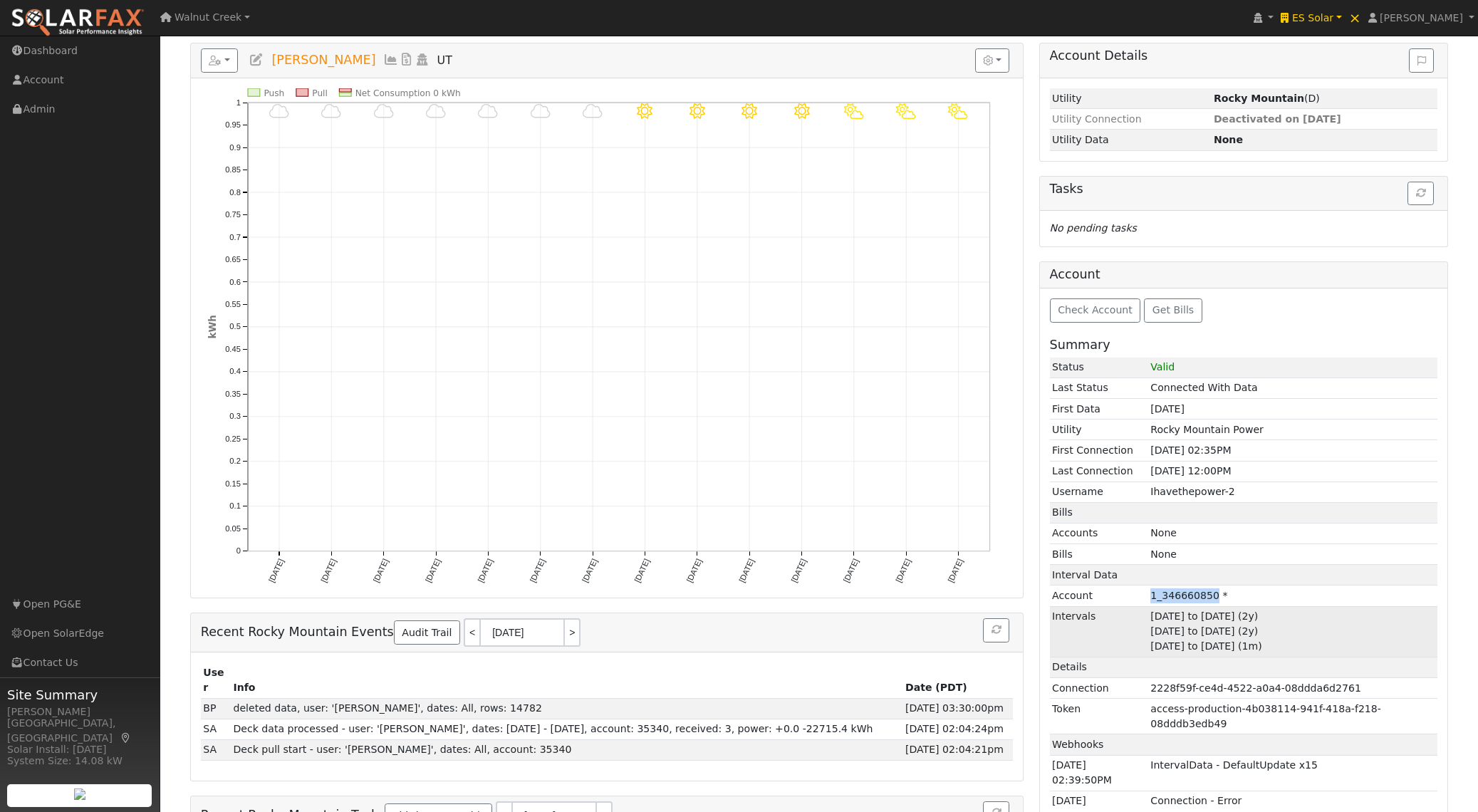
copy td "1_346660850"
